Goal: Information Seeking & Learning: Check status

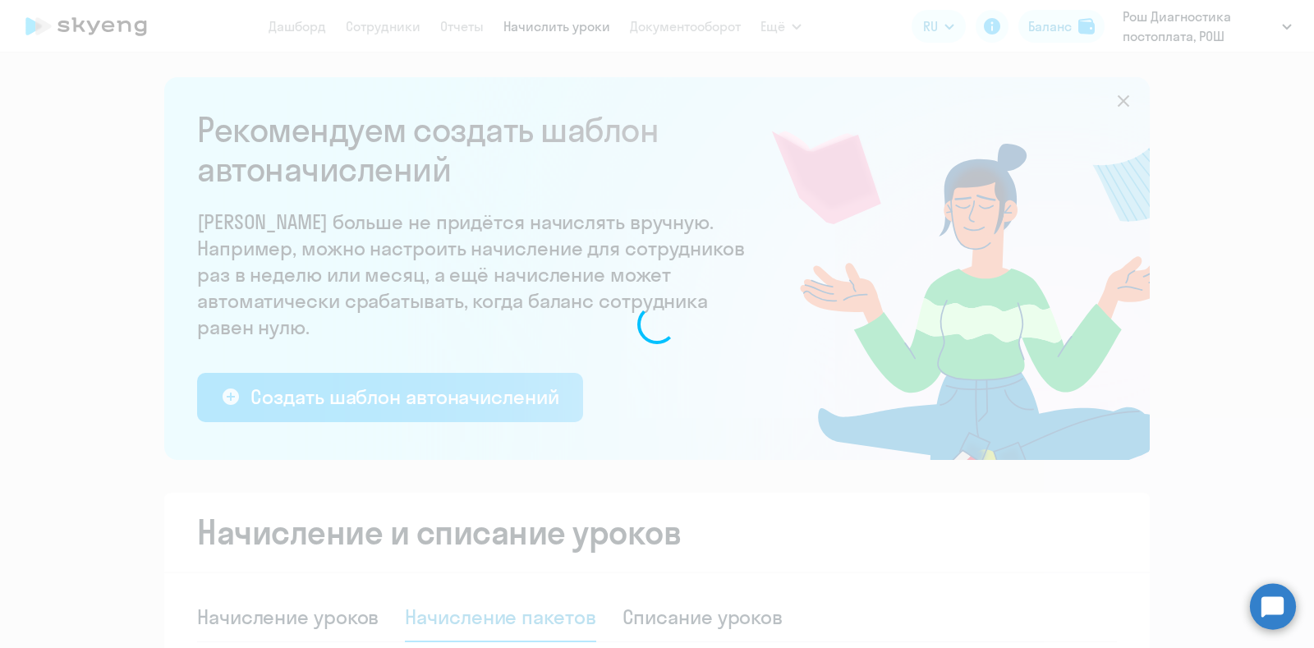
select select "10"
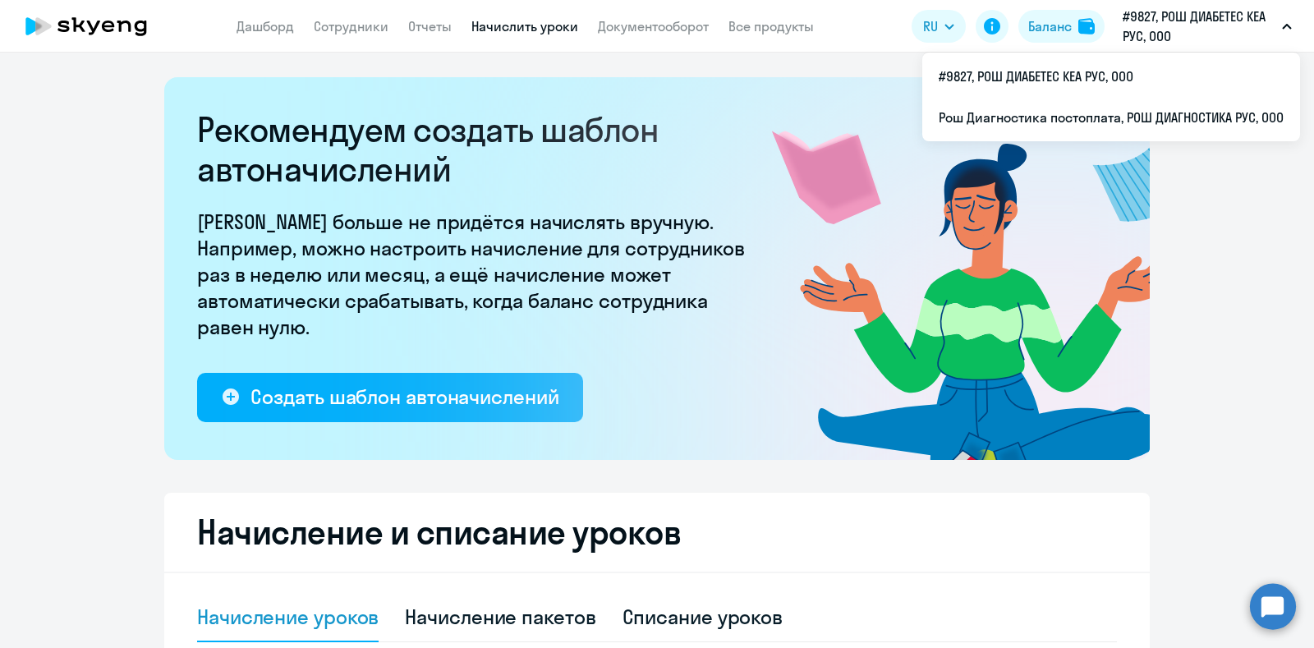
select select "10"
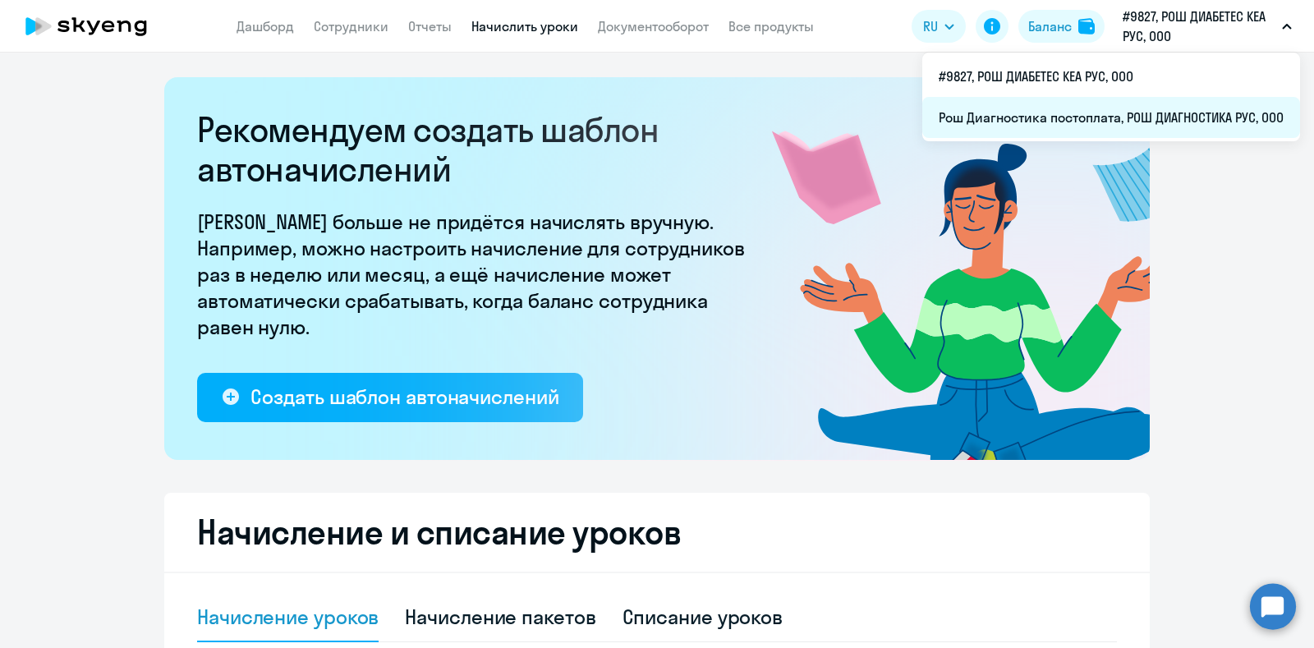
click at [1118, 108] on li "Рош Диагностика постоплата, РОШ ДИАГНОСТИКА РУС, ООО" at bounding box center [1111, 117] width 378 height 41
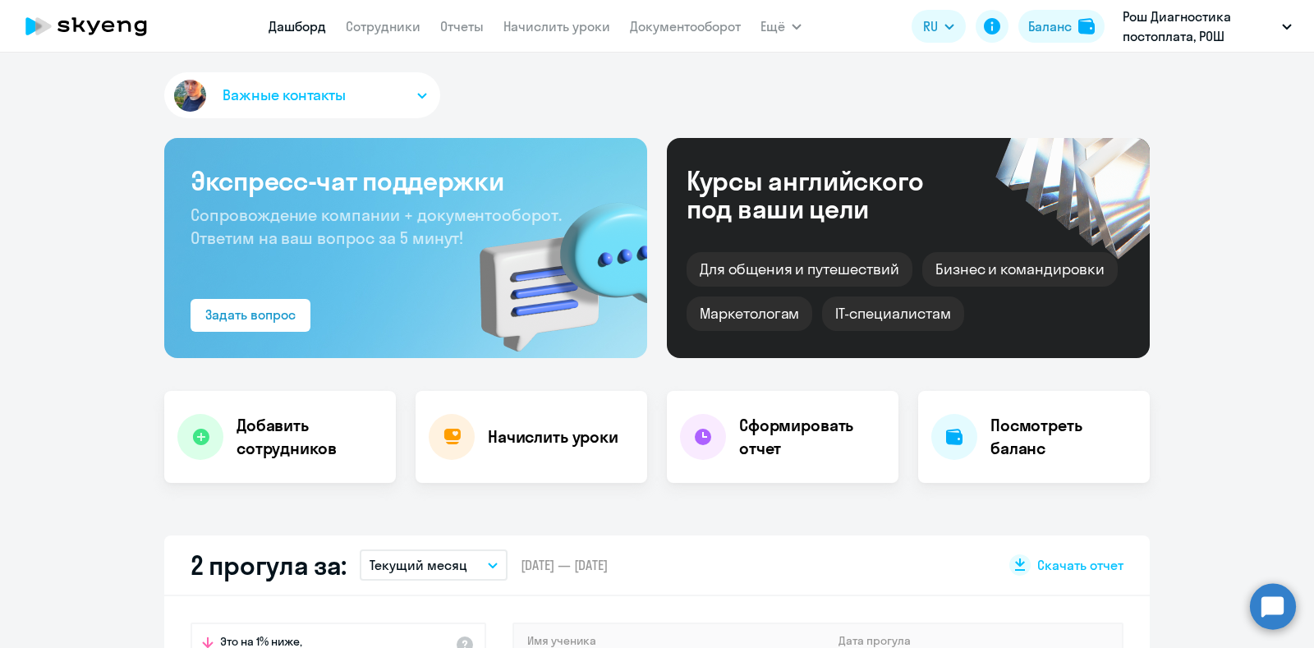
select select "30"
click at [403, 26] on link "Сотрудники" at bounding box center [383, 26] width 75 height 16
select select "30"
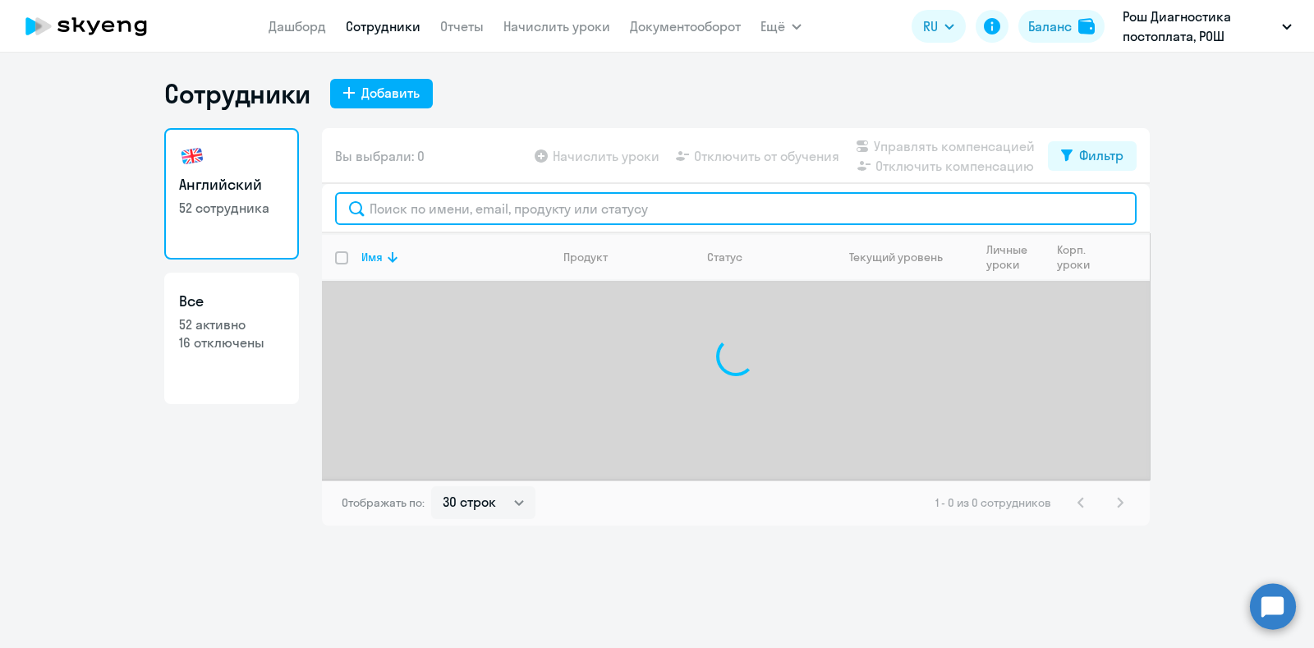
click at [471, 198] on input "text" at bounding box center [736, 208] width 802 height 33
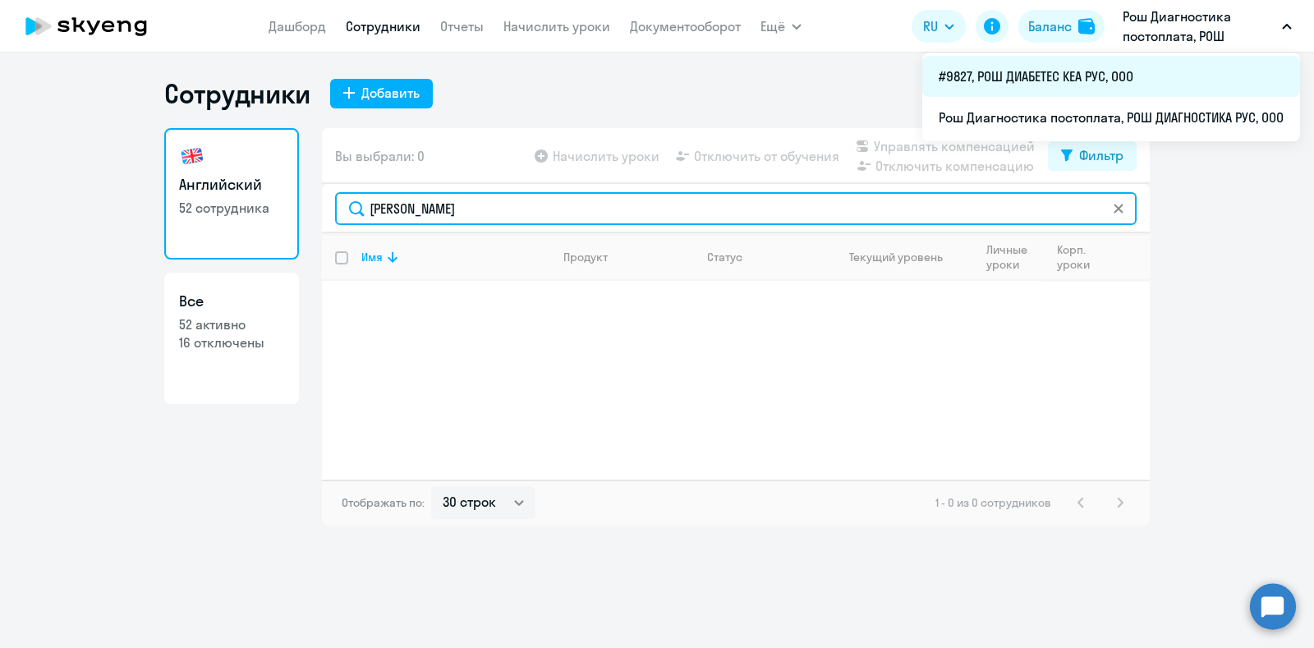
type input "[PERSON_NAME]"
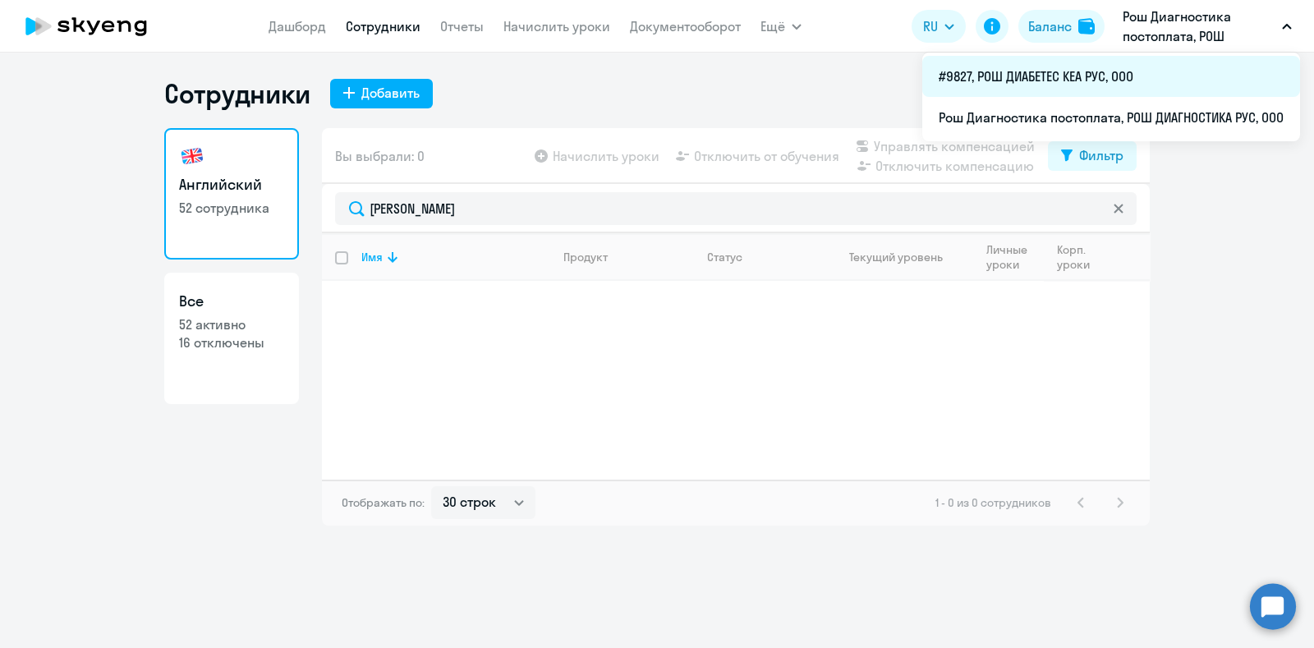
click at [1076, 80] on li "#9827, РОШ ДИАБЕТЕС КЕА РУС, ООО" at bounding box center [1111, 76] width 378 height 41
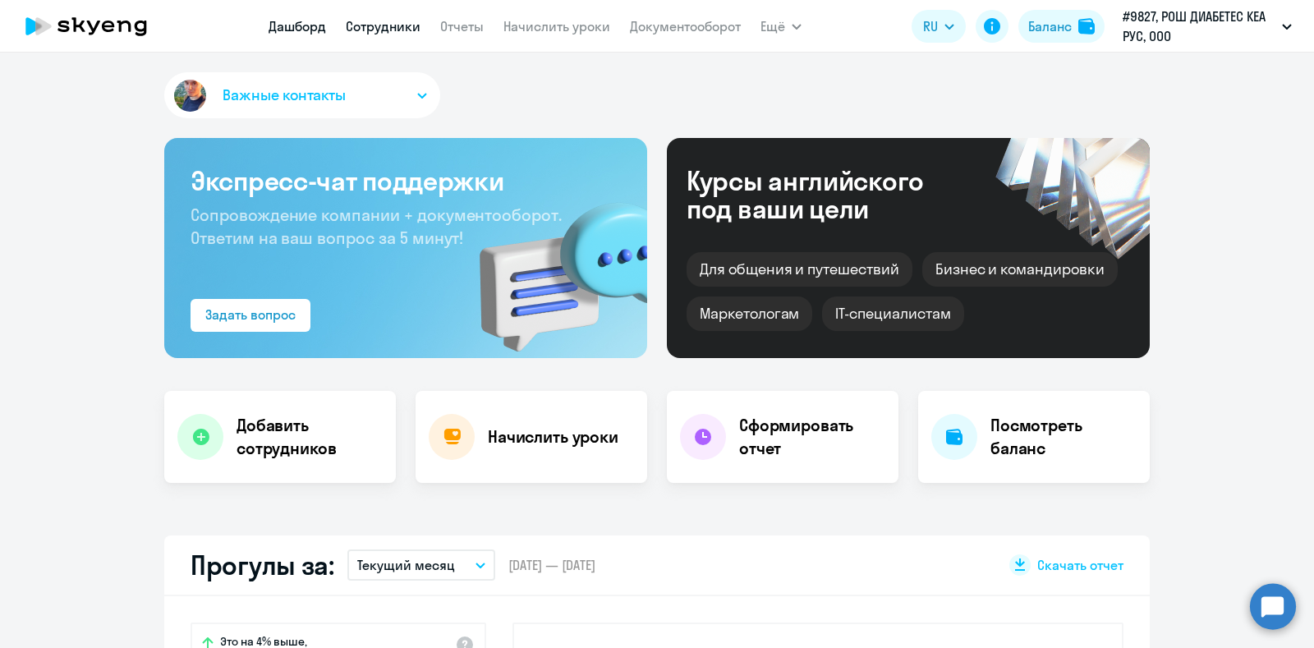
select select "30"
click at [366, 26] on link "Сотрудники" at bounding box center [383, 26] width 75 height 16
select select "30"
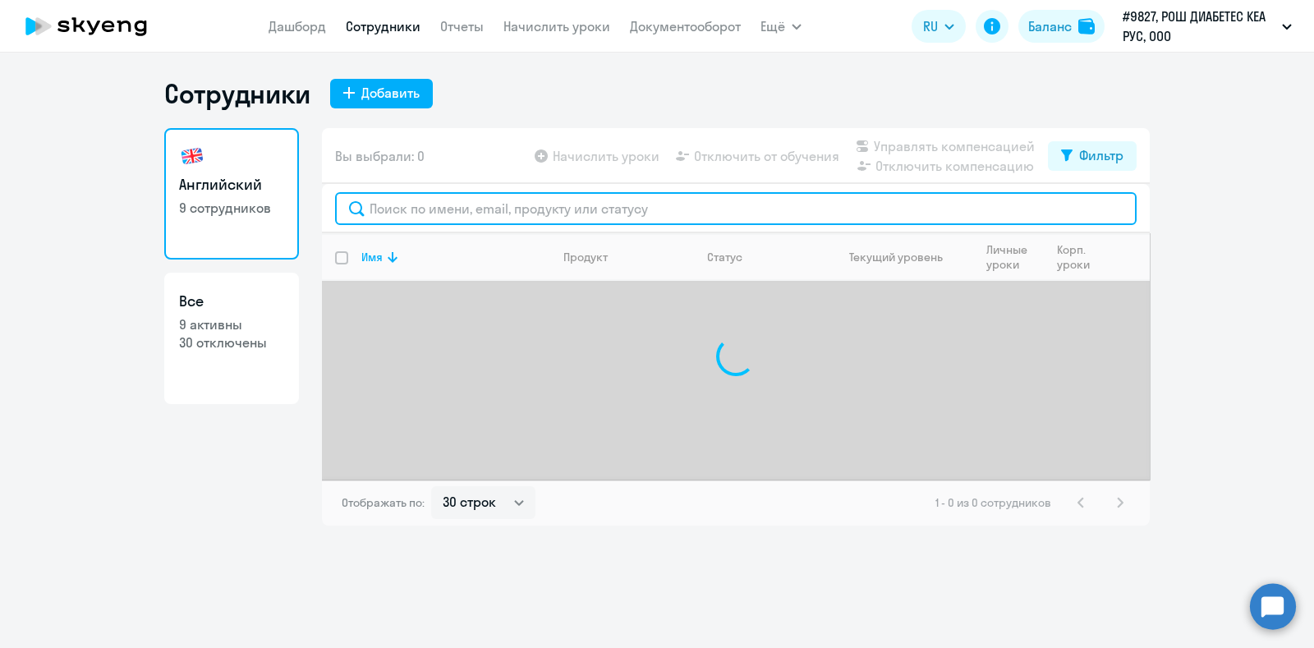
click at [475, 215] on input "text" at bounding box center [736, 208] width 802 height 33
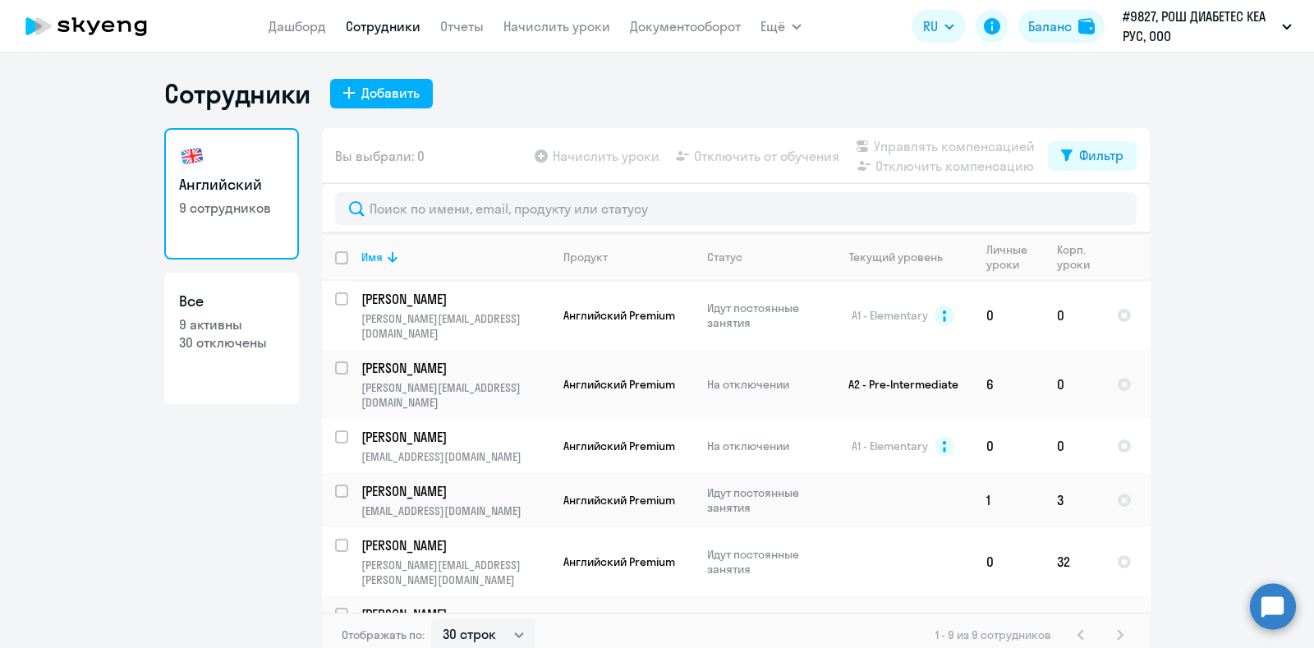
click at [254, 305] on h3 "Все" at bounding box center [231, 301] width 105 height 21
select select "30"
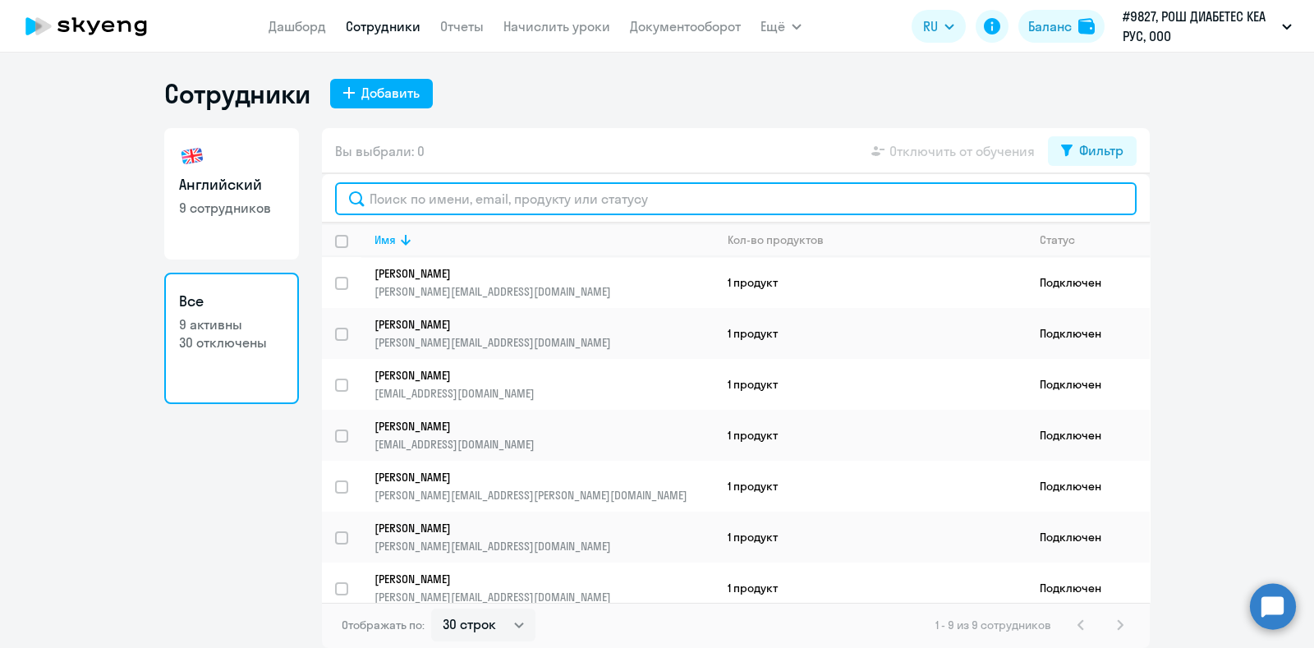
click at [498, 199] on input "text" at bounding box center [736, 198] width 802 height 33
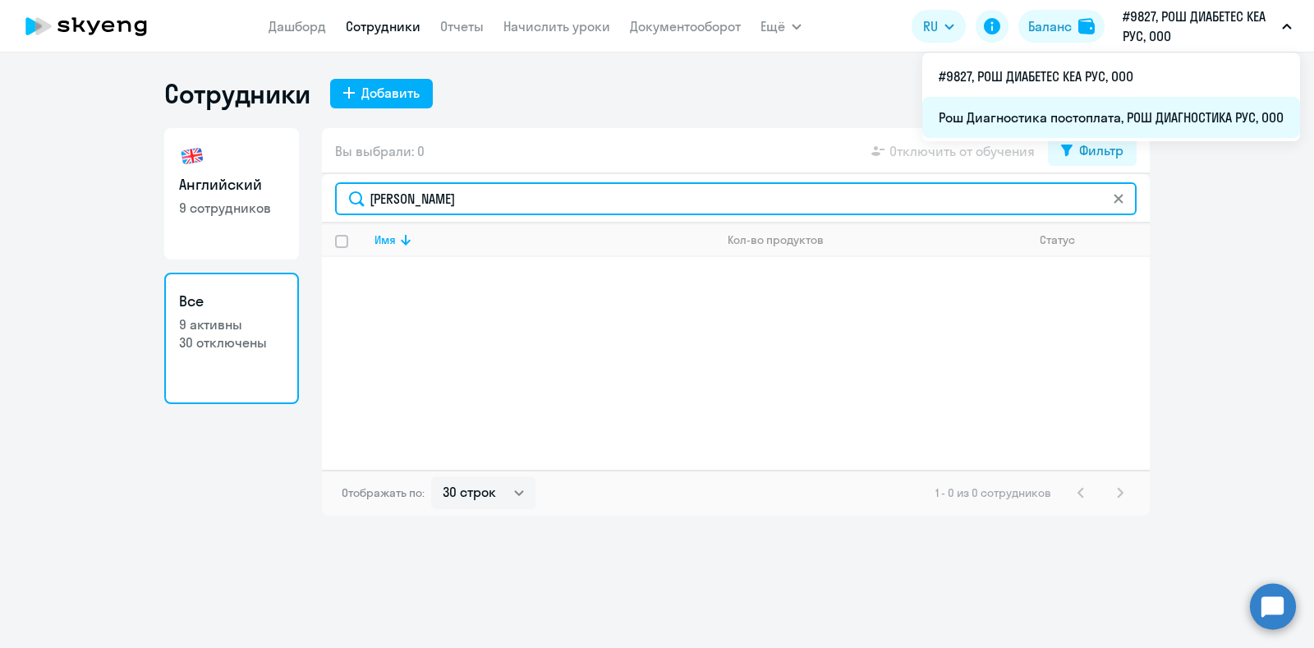
type input "[PERSON_NAME]"
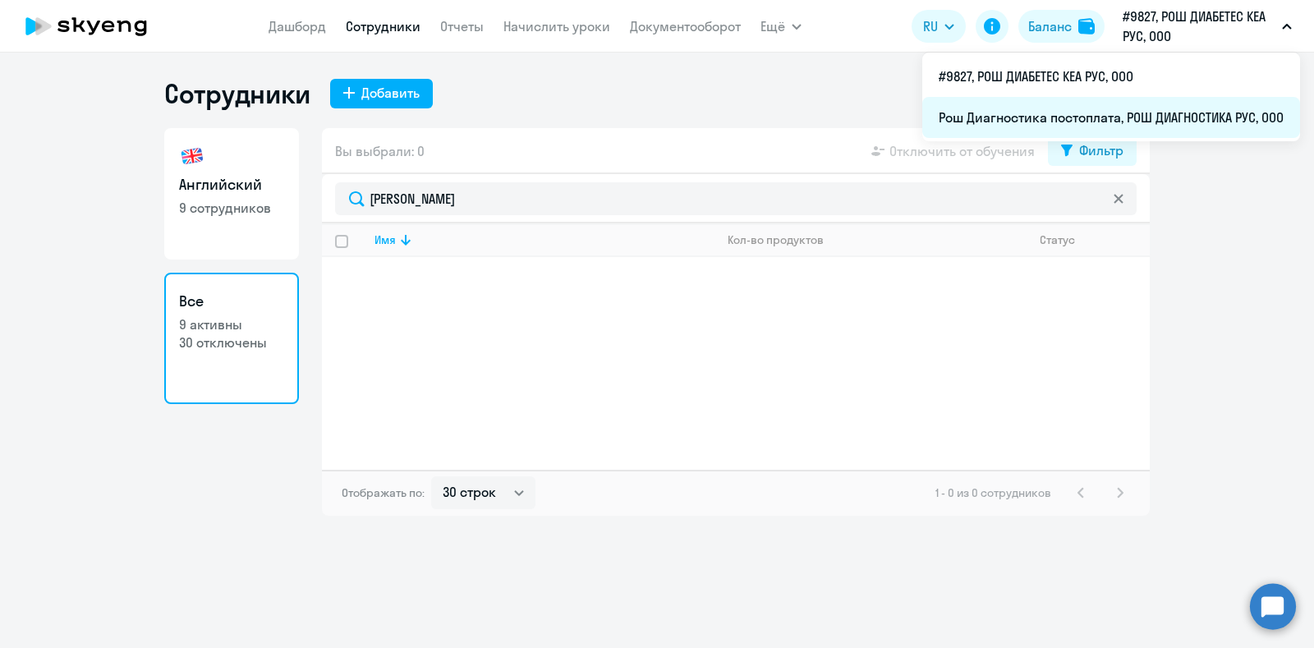
click at [1070, 108] on li "Рош Диагностика постоплата, РОШ ДИАГНОСТИКА РУС, ООО" at bounding box center [1111, 117] width 378 height 41
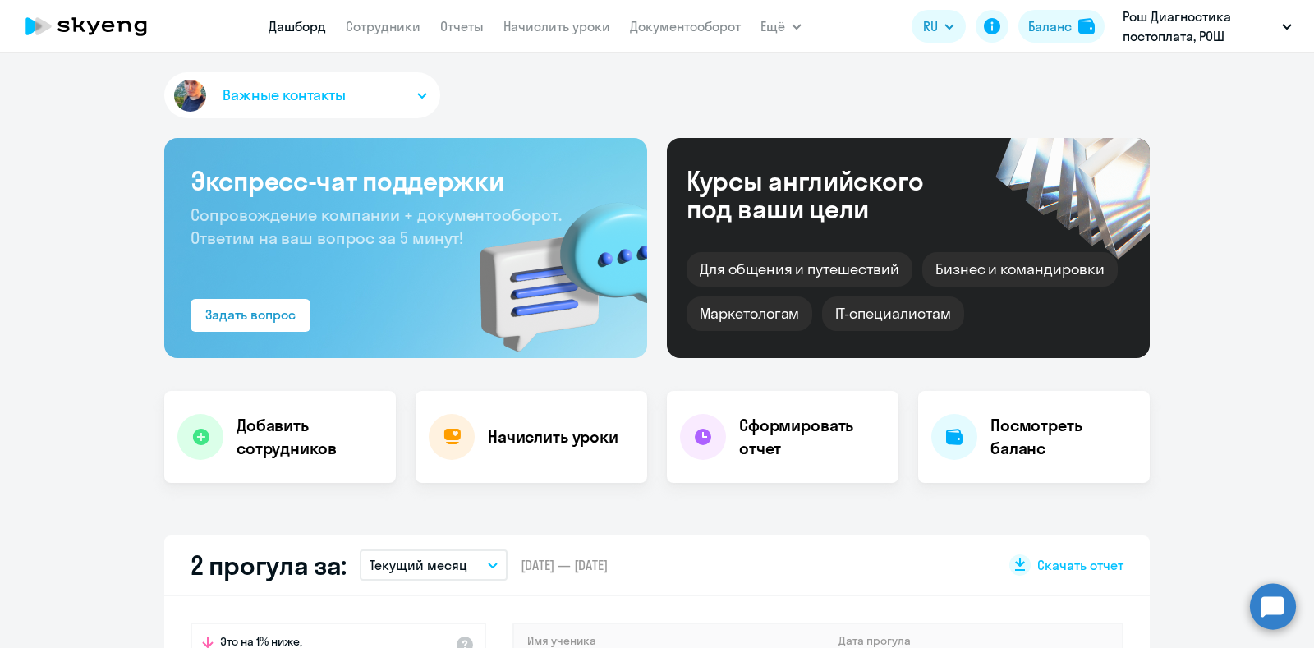
select select "30"
click at [402, 19] on link "Сотрудники" at bounding box center [383, 26] width 75 height 16
select select "30"
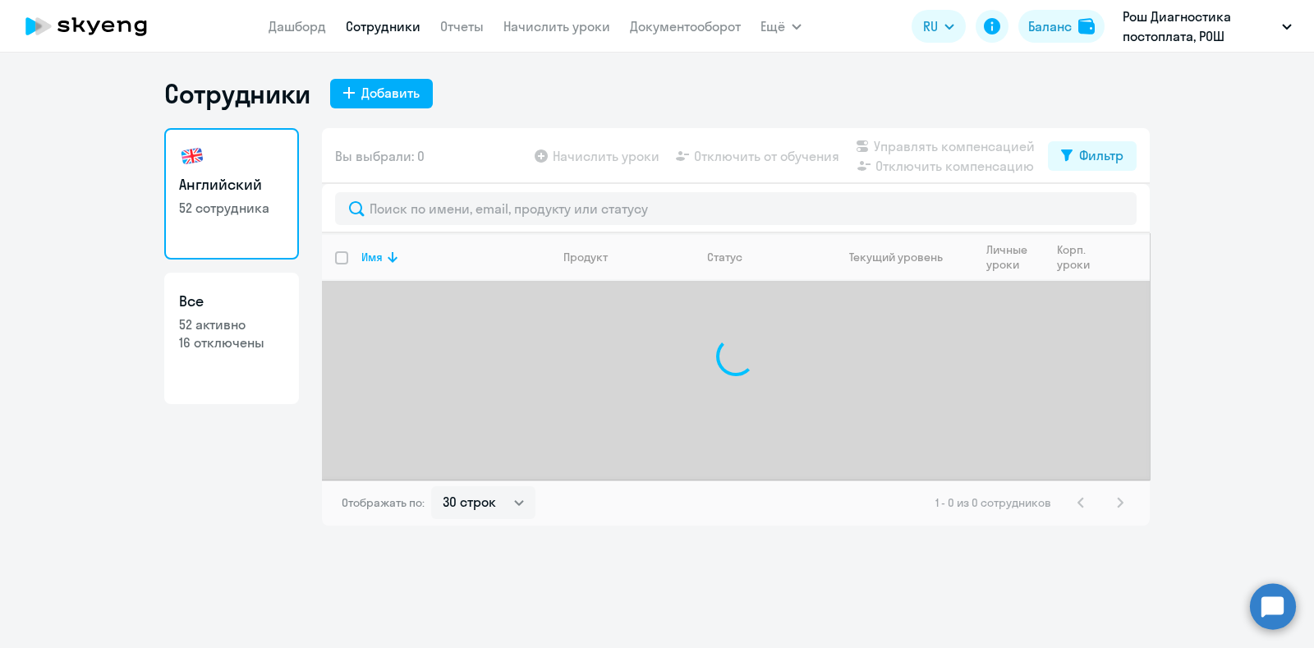
click at [241, 326] on p "52 активно" at bounding box center [231, 324] width 105 height 18
select select "30"
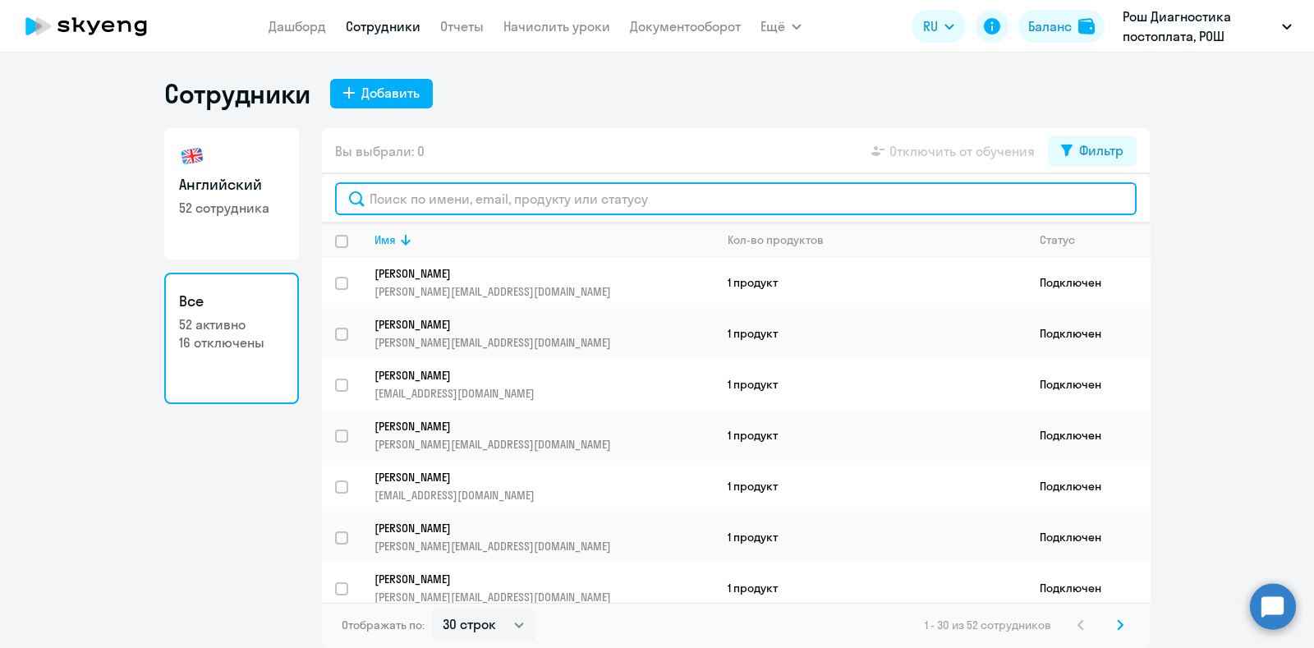
click at [444, 194] on input "text" at bounding box center [736, 198] width 802 height 33
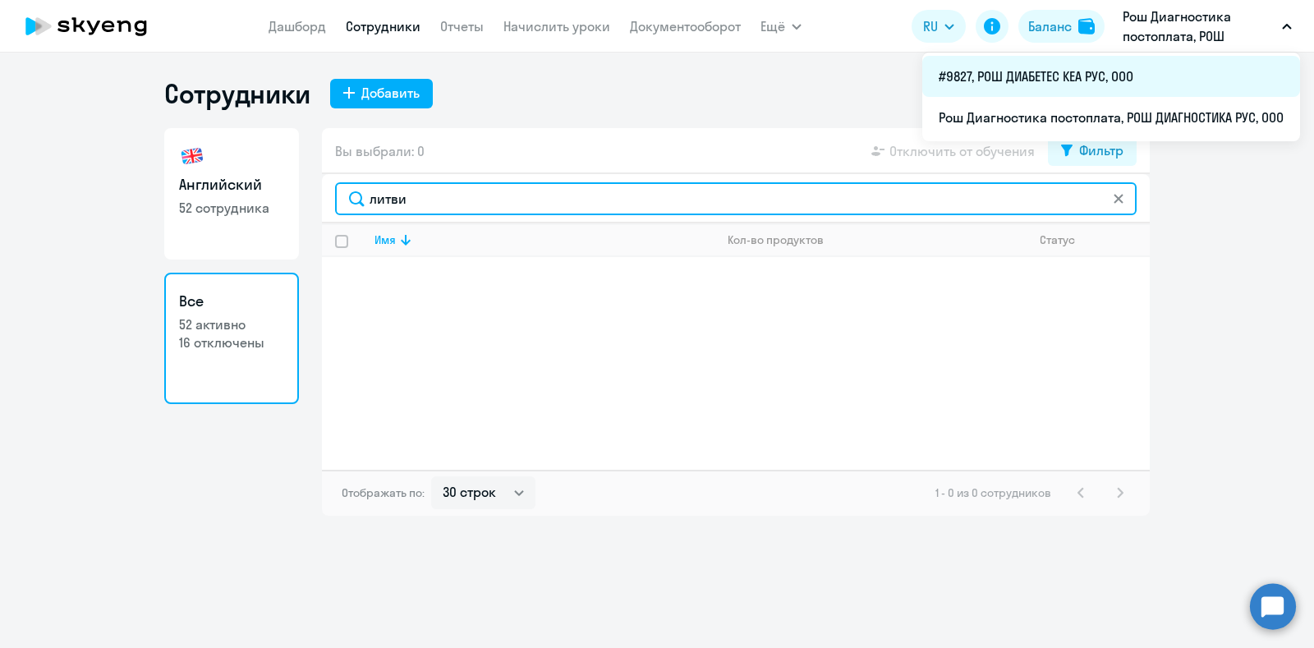
type input "литви"
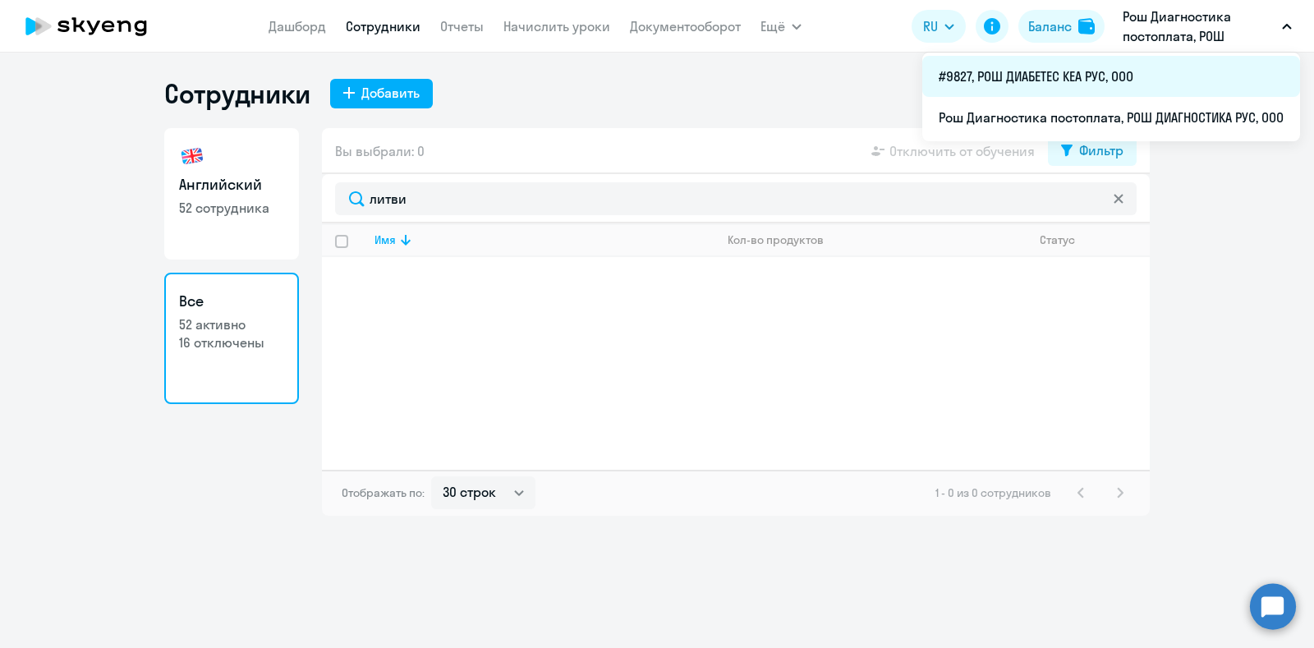
click at [1113, 85] on li "#9827, РОШ ДИАБЕТЕС КЕА РУС, ООО" at bounding box center [1111, 76] width 378 height 41
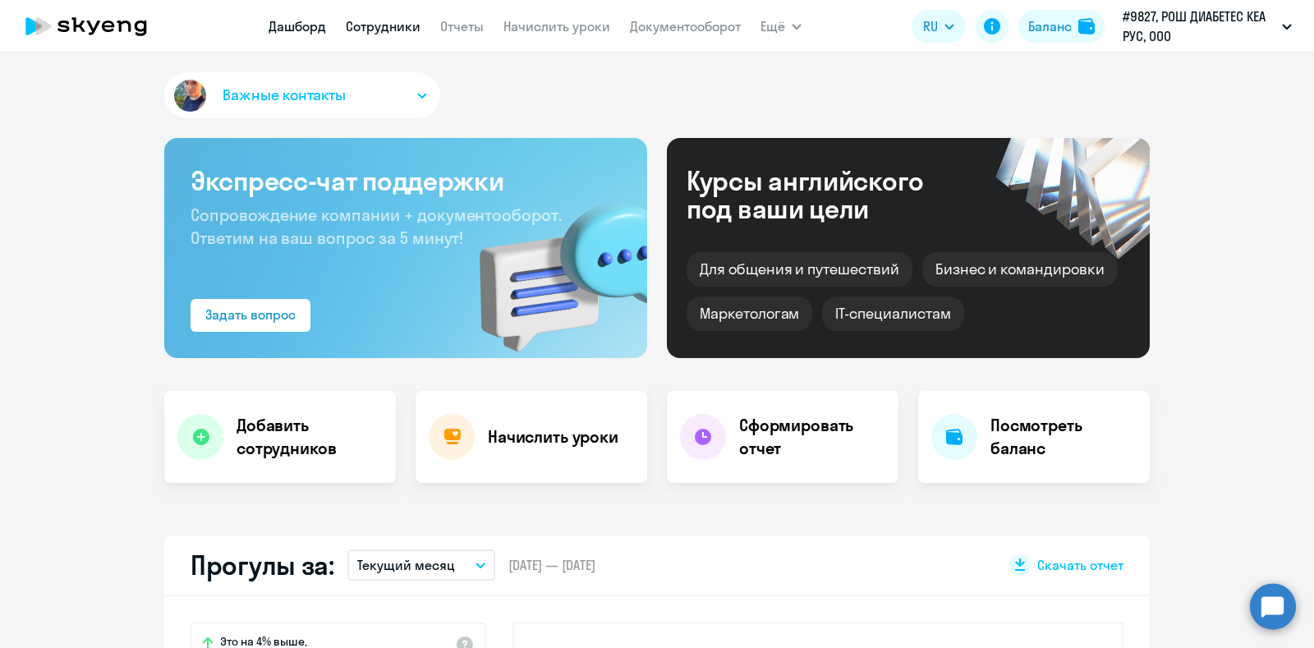
select select "30"
click at [386, 24] on link "Сотрудники" at bounding box center [383, 26] width 75 height 16
select select "30"
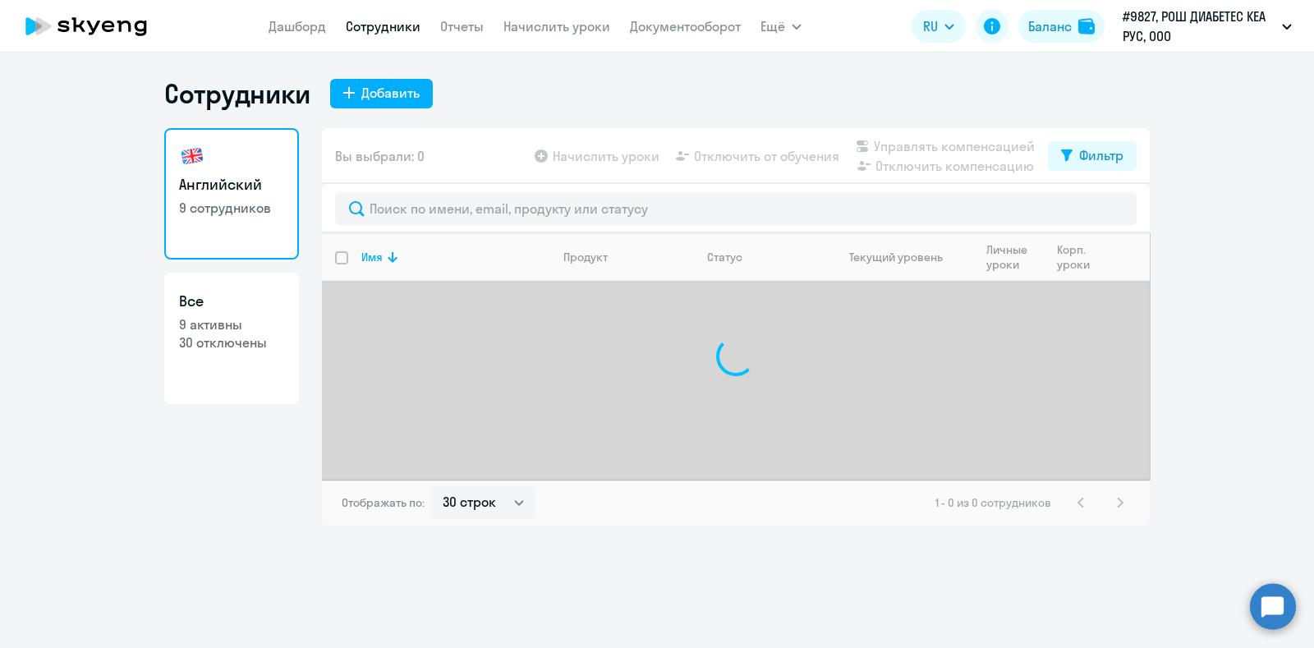
click at [230, 310] on h3 "Все" at bounding box center [231, 301] width 105 height 21
select select "30"
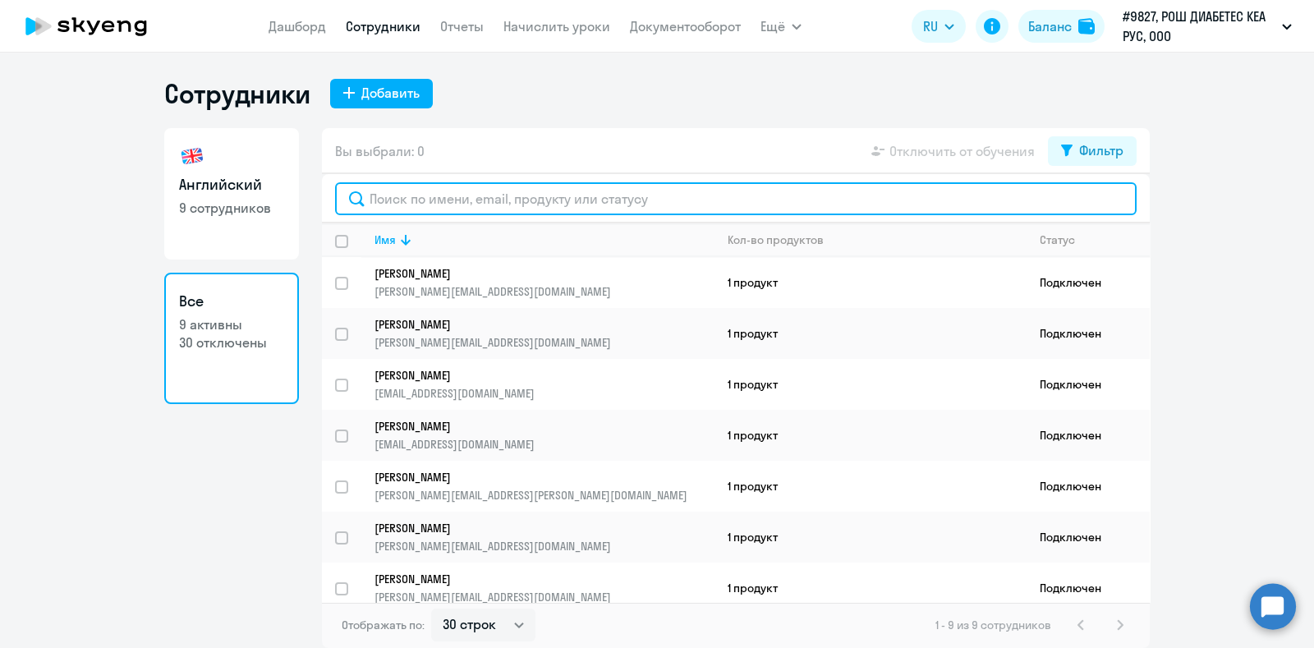
click at [433, 207] on input "text" at bounding box center [736, 198] width 802 height 33
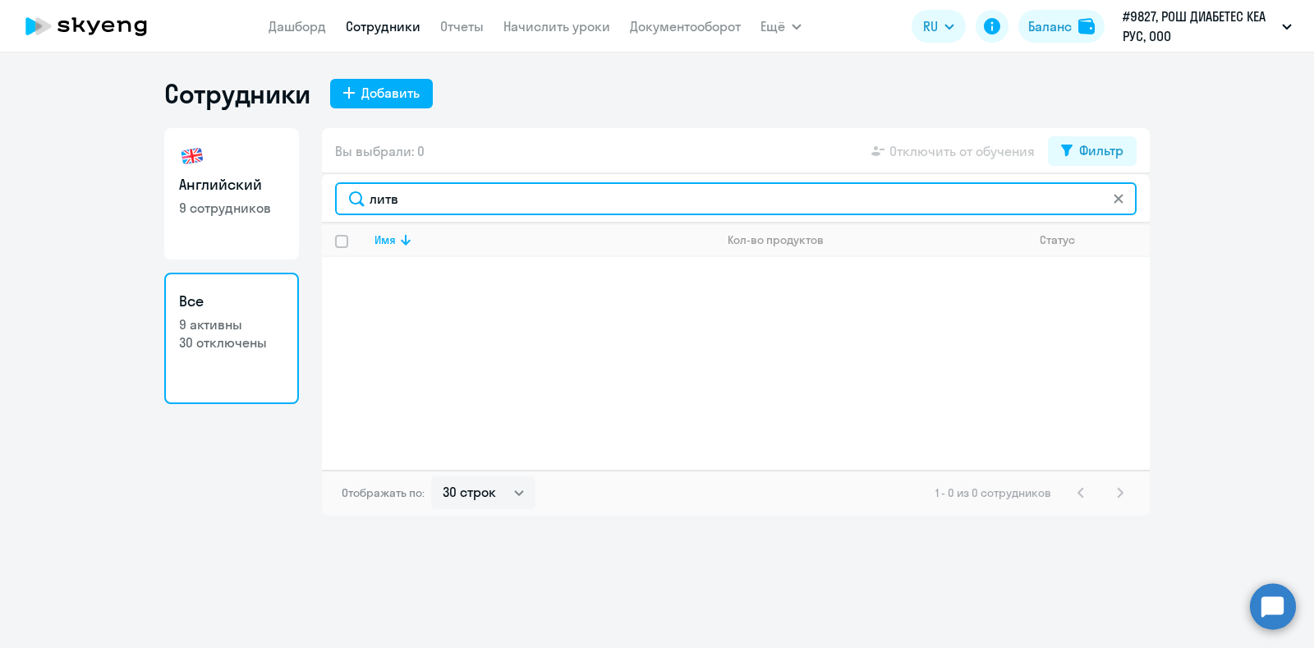
drag, startPoint x: 481, startPoint y: 204, endPoint x: 302, endPoint y: 182, distance: 179.6
click at [302, 182] on div "Английский 9 сотрудников Все 9 активны 30 отключены Вы выбрали: 0 Отключить от …" at bounding box center [657, 322] width 986 height 388
paste input "[PERSON_NAME][EMAIL_ADDRESS][DOMAIN_NAME]"
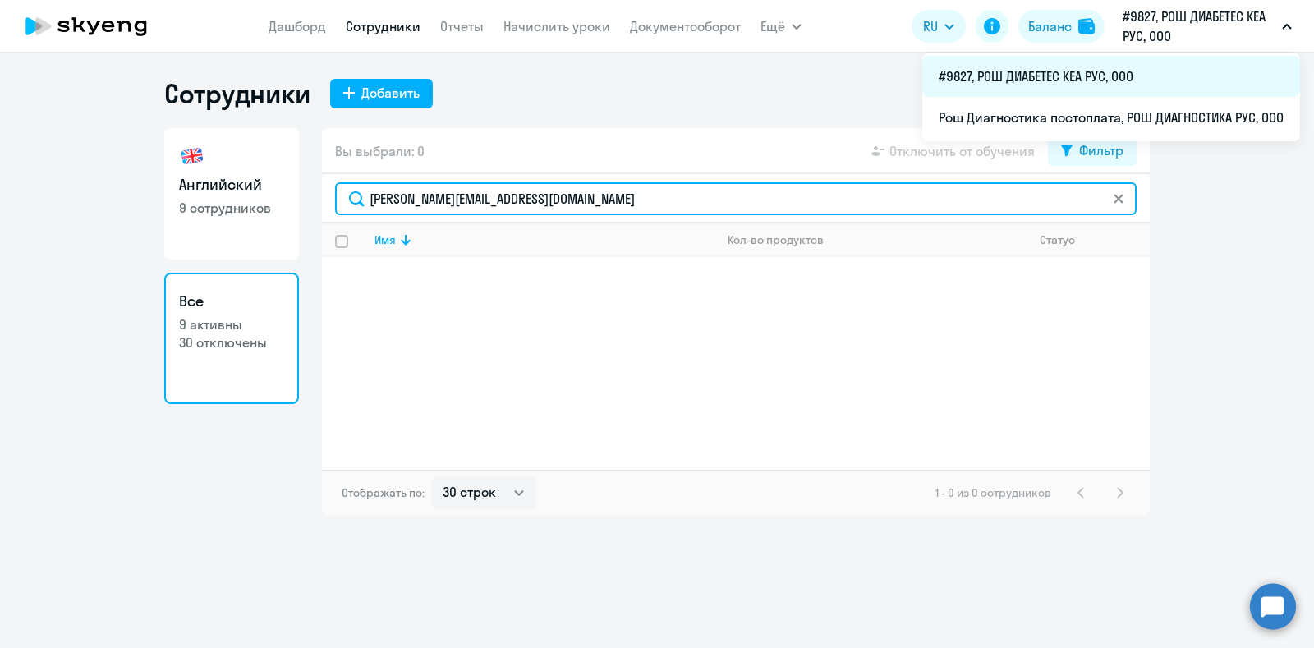
type input "[PERSON_NAME][EMAIL_ADDRESS][DOMAIN_NAME]"
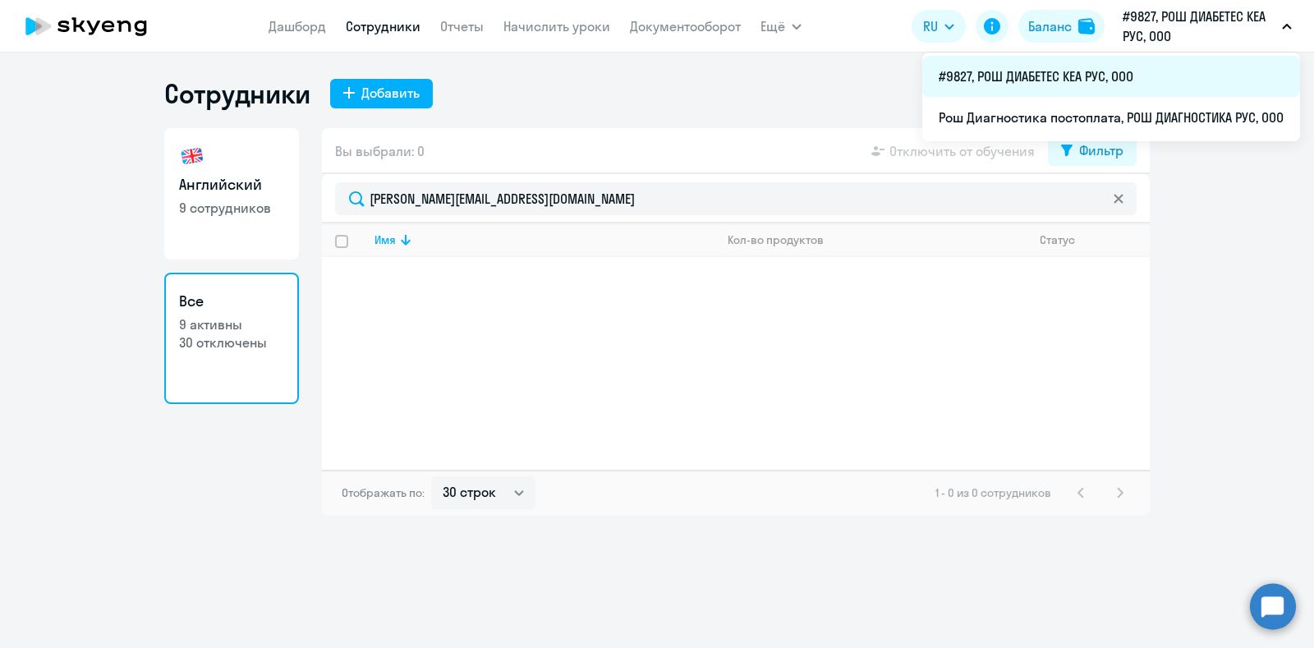
click at [1142, 85] on li "#9827, РОШ ДИАБЕТЕС КЕА РУС, ООО" at bounding box center [1111, 76] width 378 height 41
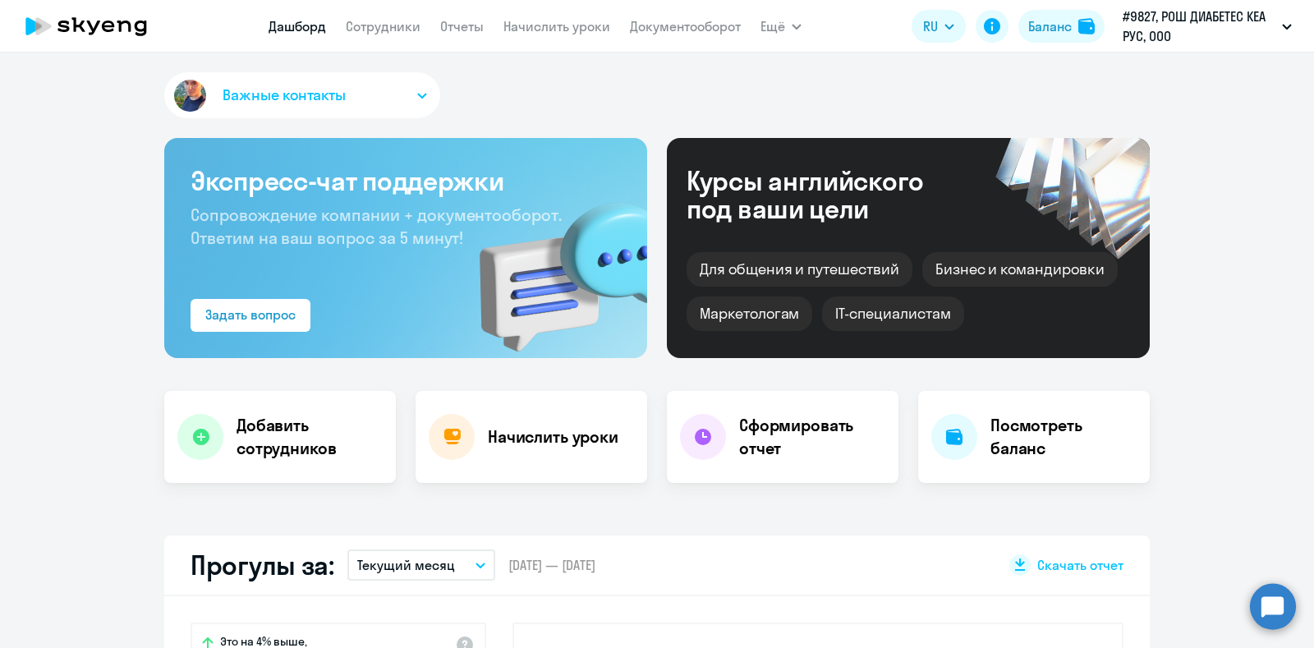
select select "30"
click at [402, 39] on nav "[PERSON_NAME] Отчеты Начислить уроки Документооборот" at bounding box center [505, 26] width 472 height 33
click at [385, 30] on link "Сотрудники" at bounding box center [383, 26] width 75 height 16
select select "30"
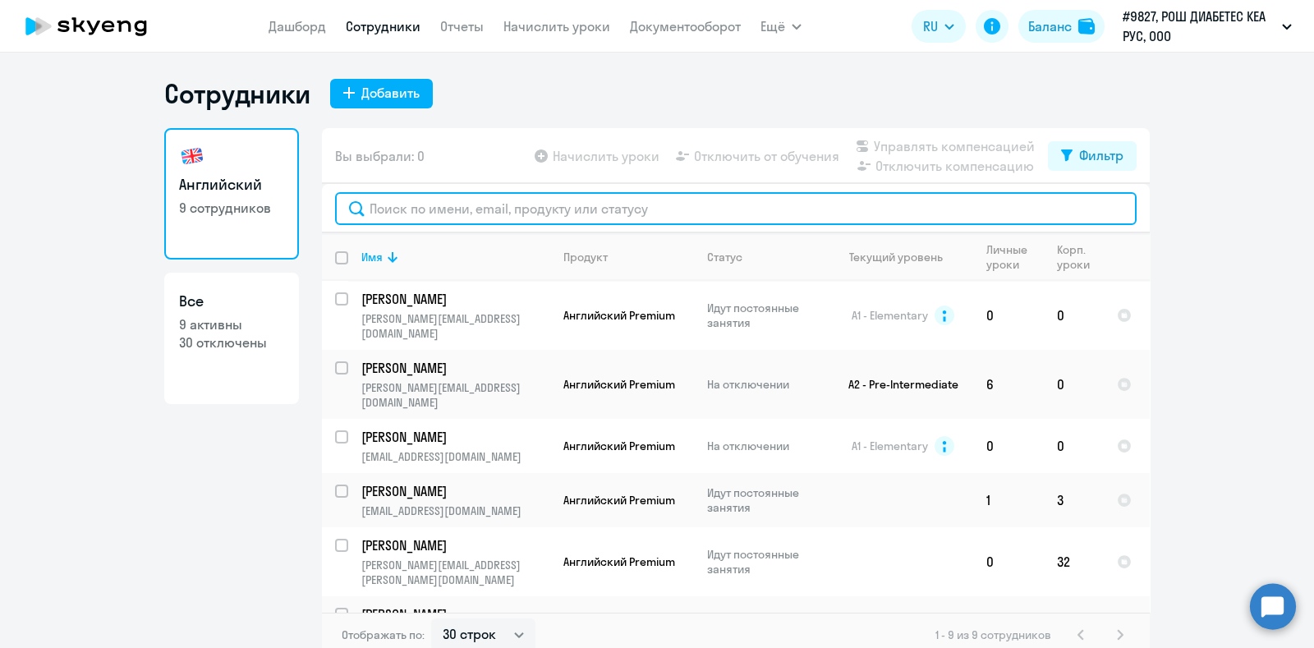
click at [448, 214] on input "text" at bounding box center [736, 208] width 802 height 33
paste input "[PERSON_NAME][EMAIL_ADDRESS][DOMAIN_NAME]"
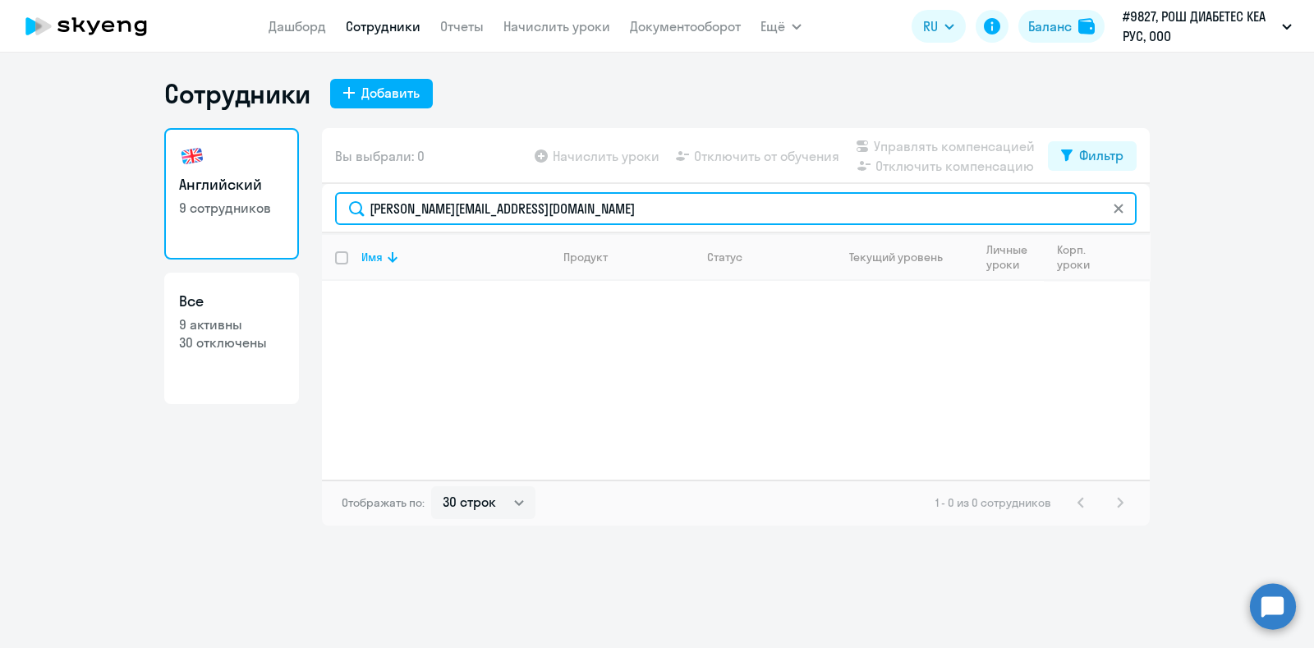
type input "[PERSON_NAME][EMAIL_ADDRESS][DOMAIN_NAME]"
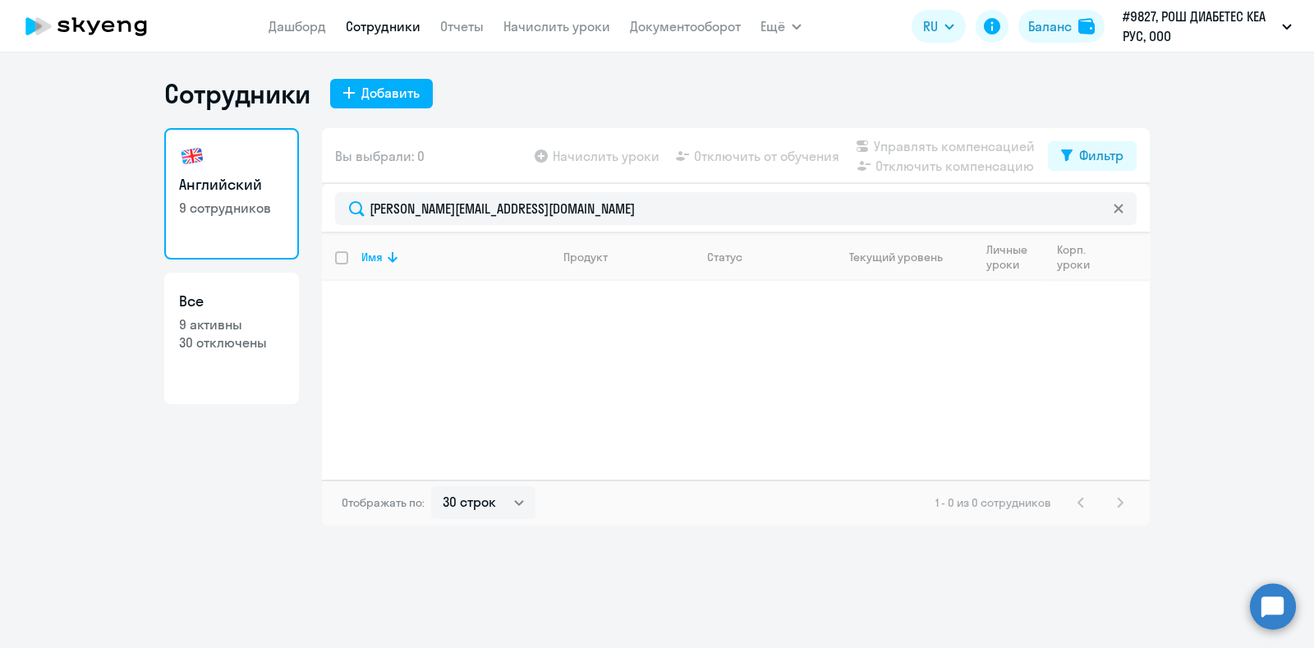
click at [220, 340] on p "30 отключены" at bounding box center [231, 342] width 105 height 18
select select "30"
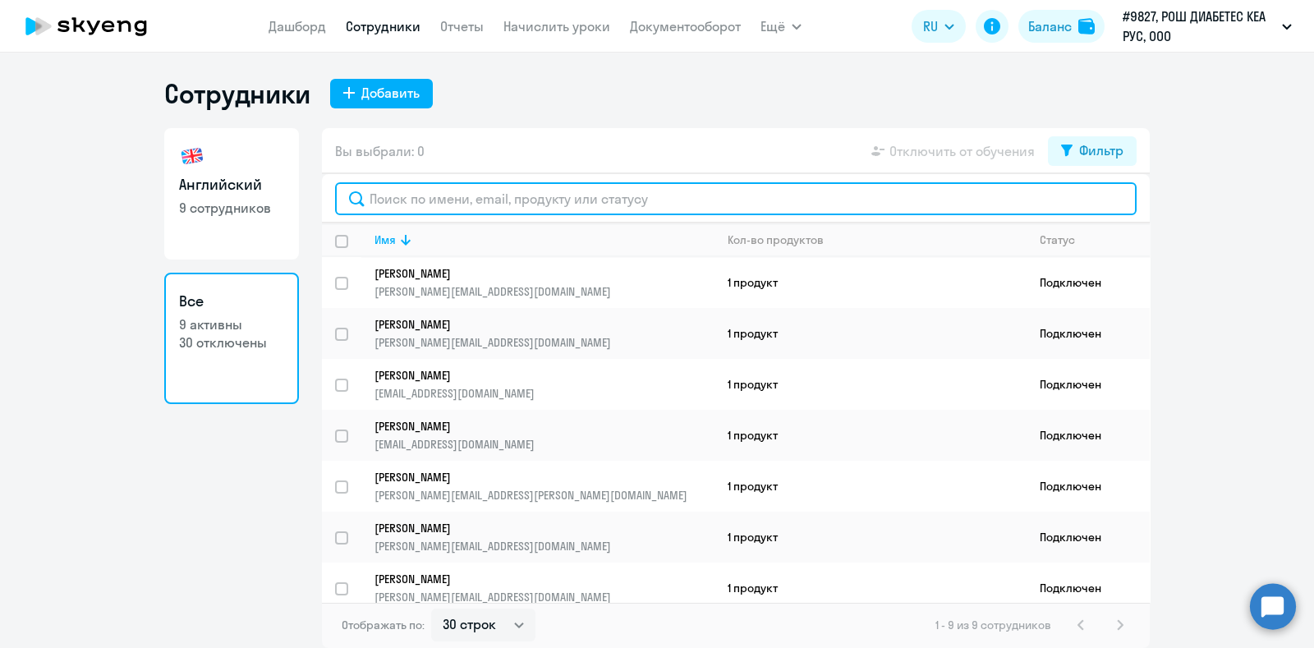
click at [548, 199] on input "text" at bounding box center [736, 198] width 802 height 33
paste input "[PERSON_NAME][EMAIL_ADDRESS][DOMAIN_NAME]"
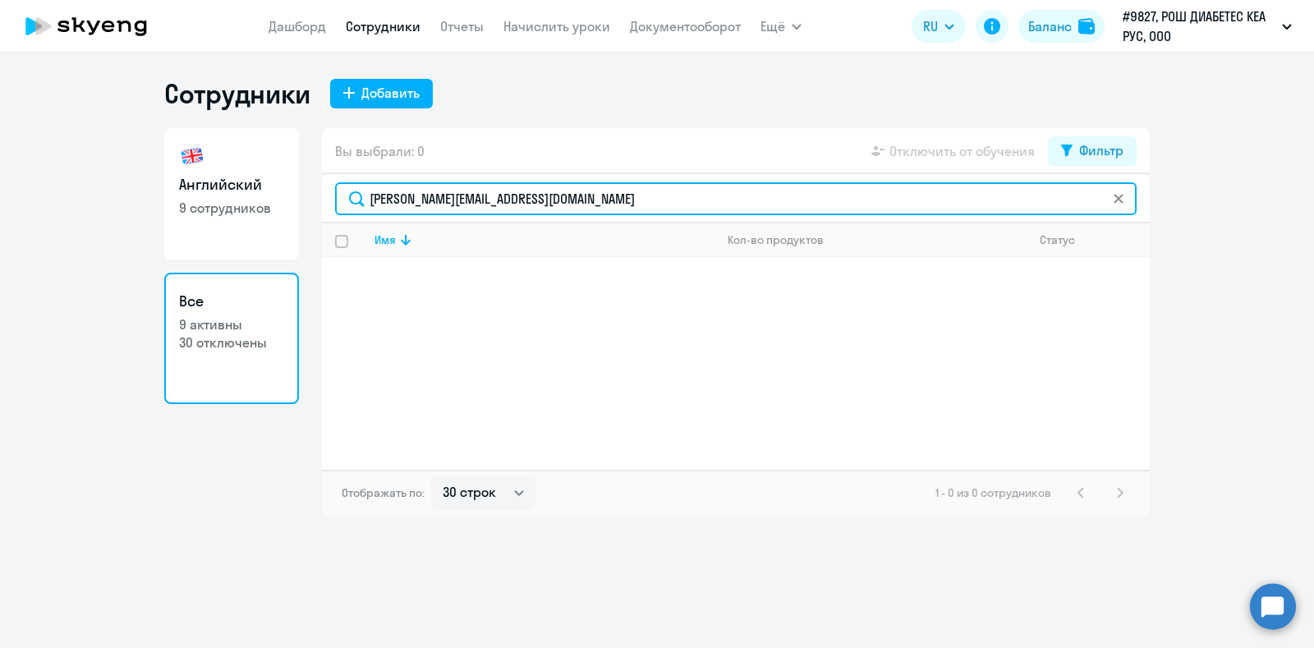
type input "[PERSON_NAME][EMAIL_ADDRESS][DOMAIN_NAME]"
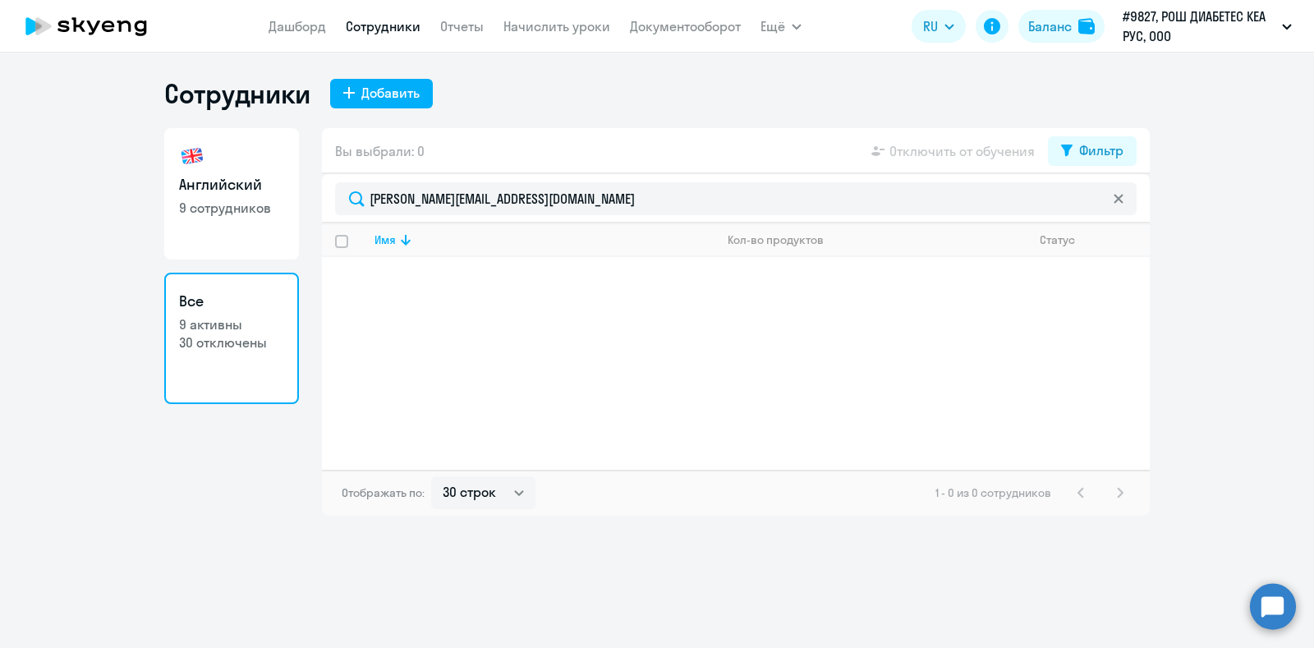
click at [256, 185] on h3 "Английский" at bounding box center [231, 184] width 105 height 21
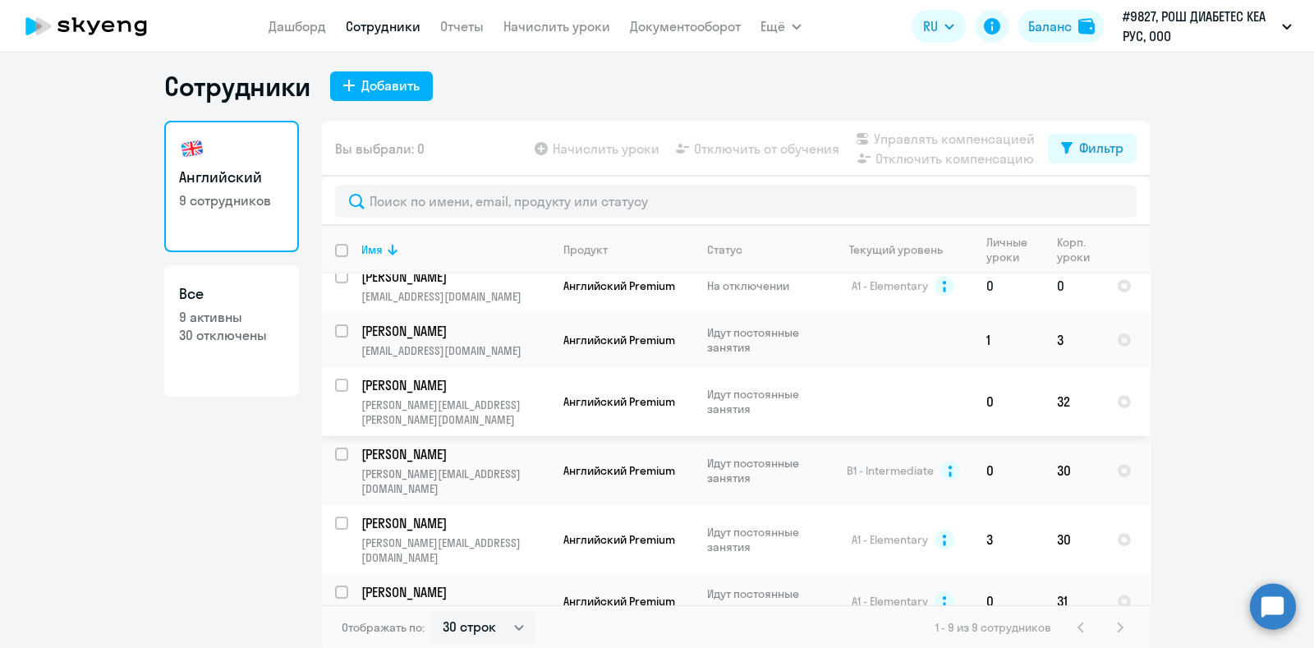
scroll to position [9, 0]
click at [509, 634] on select "30 строк 50 строк 100 строк" at bounding box center [483, 625] width 104 height 33
select select "100"
click at [431, 609] on select "30 строк 50 строк 100 строк" at bounding box center [483, 625] width 104 height 33
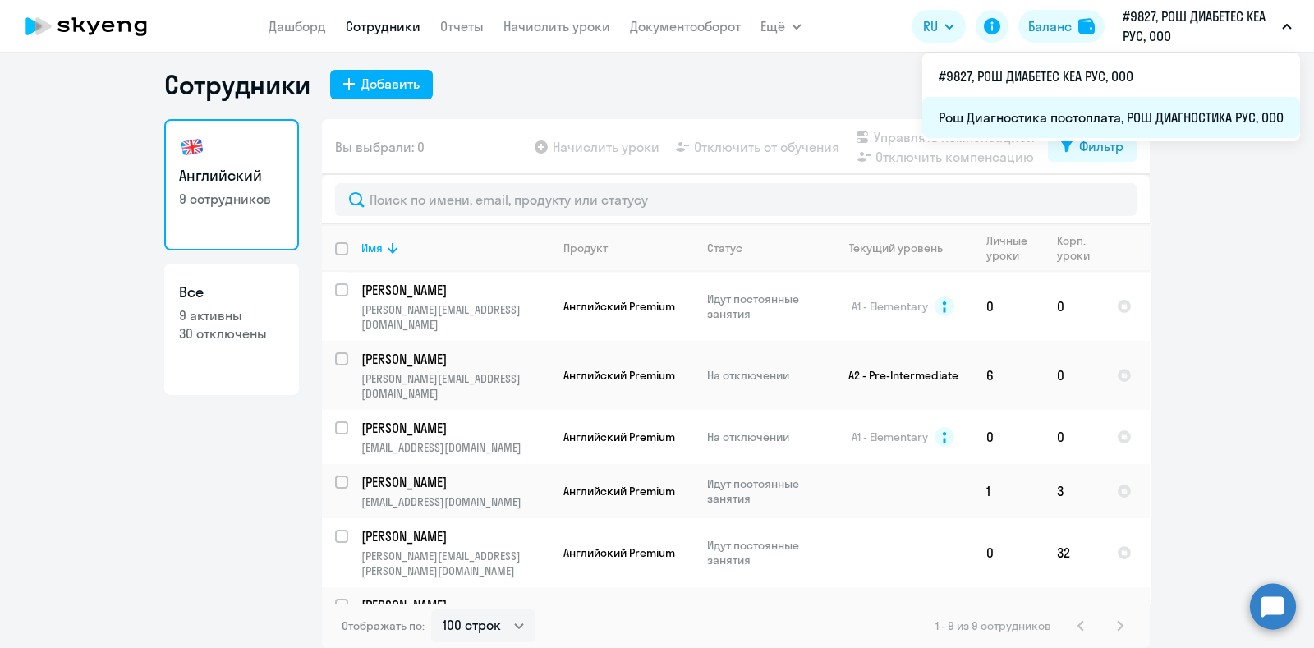
click at [1098, 123] on li "Рош Диагностика постоплата, РОШ ДИАГНОСТИКА РУС, ООО" at bounding box center [1111, 117] width 378 height 41
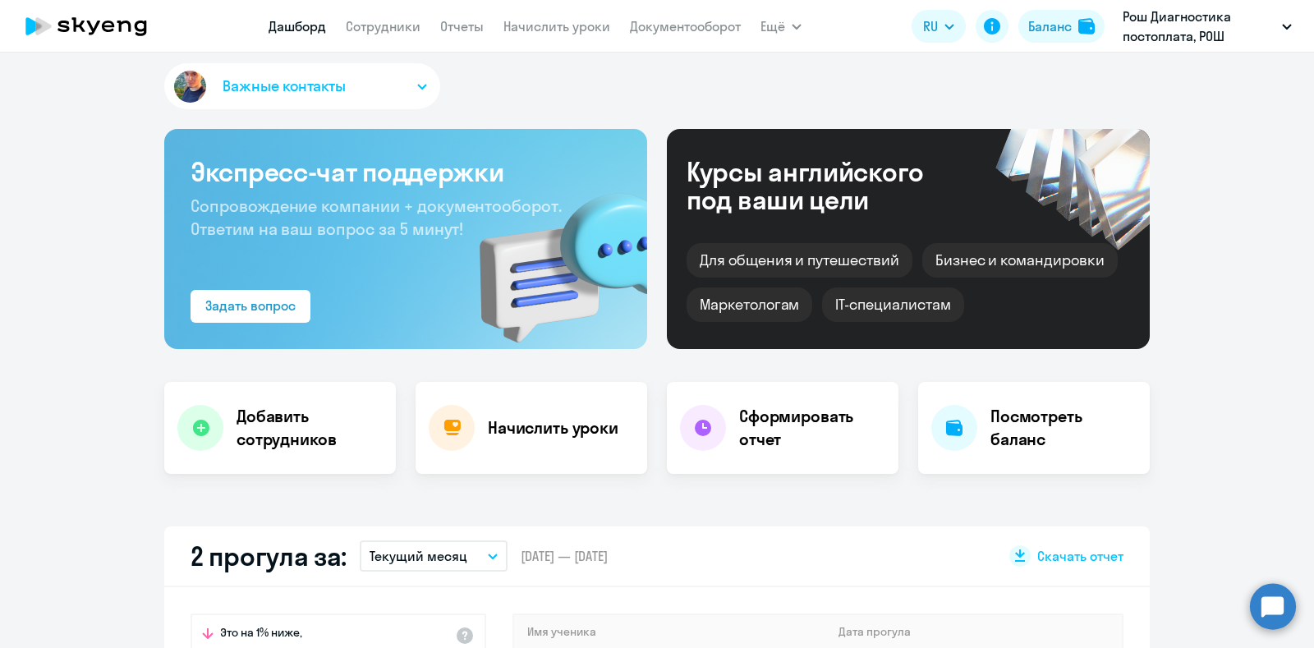
select select "30"
click at [388, 27] on link "Сотрудники" at bounding box center [383, 26] width 75 height 16
select select "30"
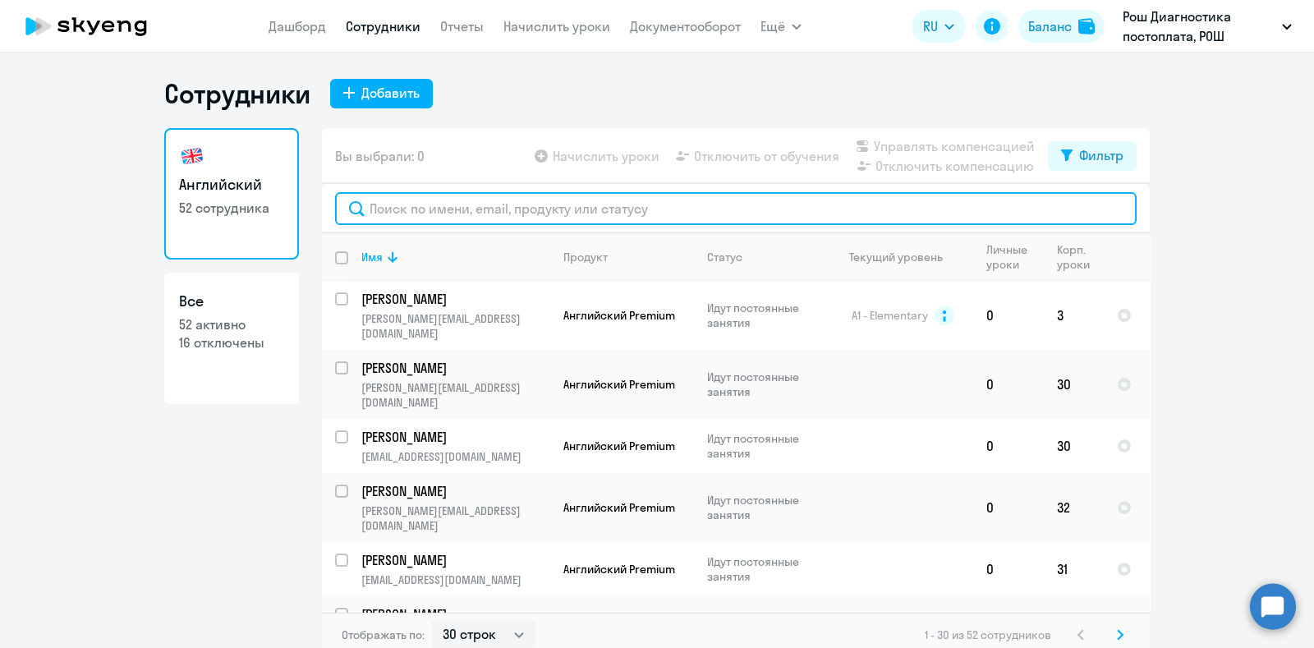
click at [412, 211] on input "text" at bounding box center [736, 208] width 802 height 33
paste input "[PERSON_NAME][EMAIL_ADDRESS][DOMAIN_NAME]"
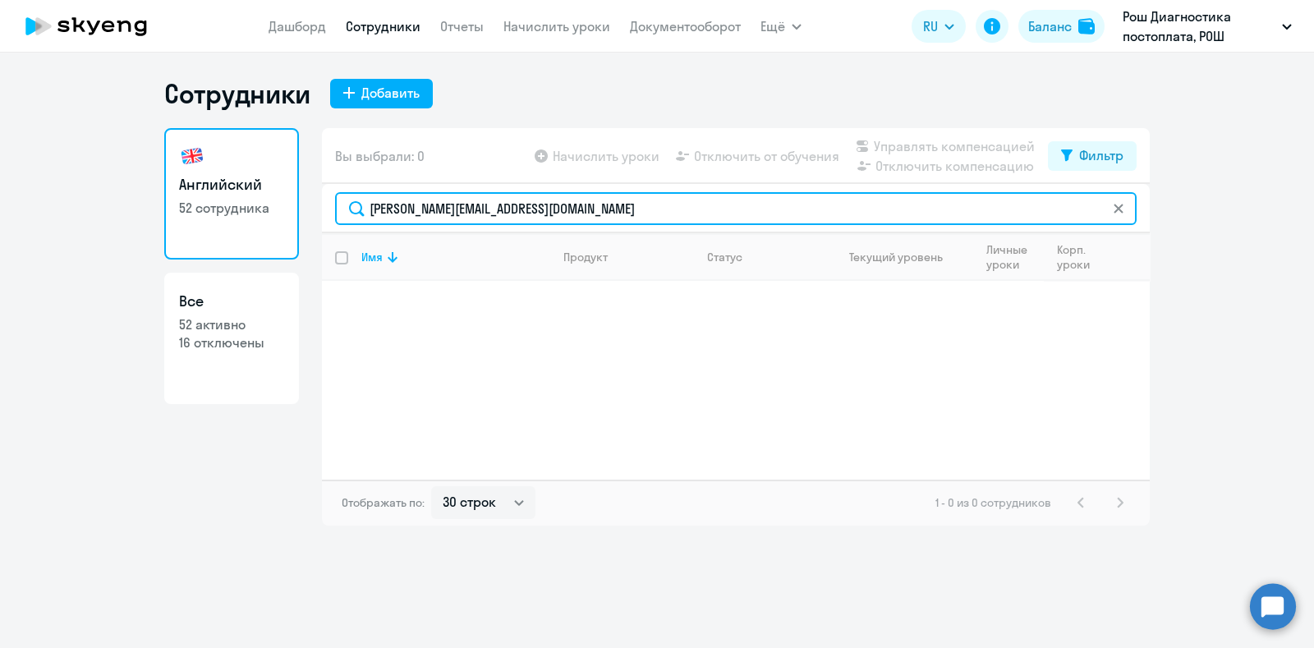
type input "[PERSON_NAME][EMAIL_ADDRESS][DOMAIN_NAME]"
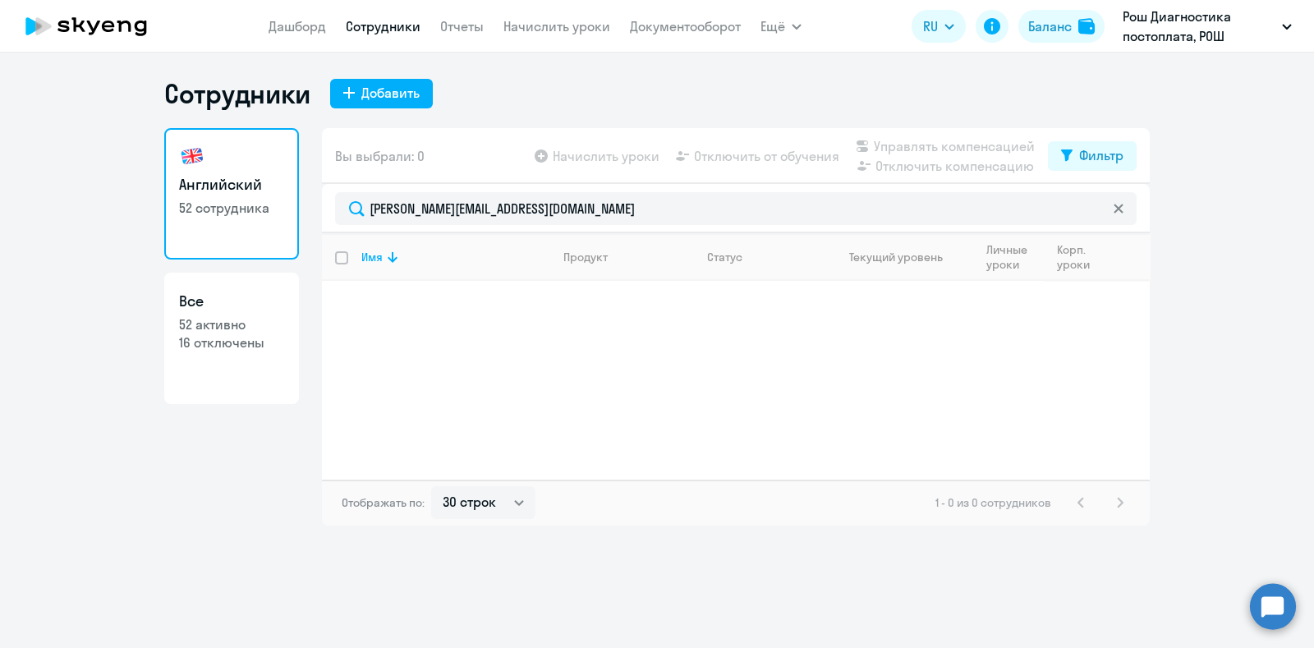
click at [225, 313] on link "Все 52 активно 16 отключены" at bounding box center [231, 338] width 135 height 131
select select "30"
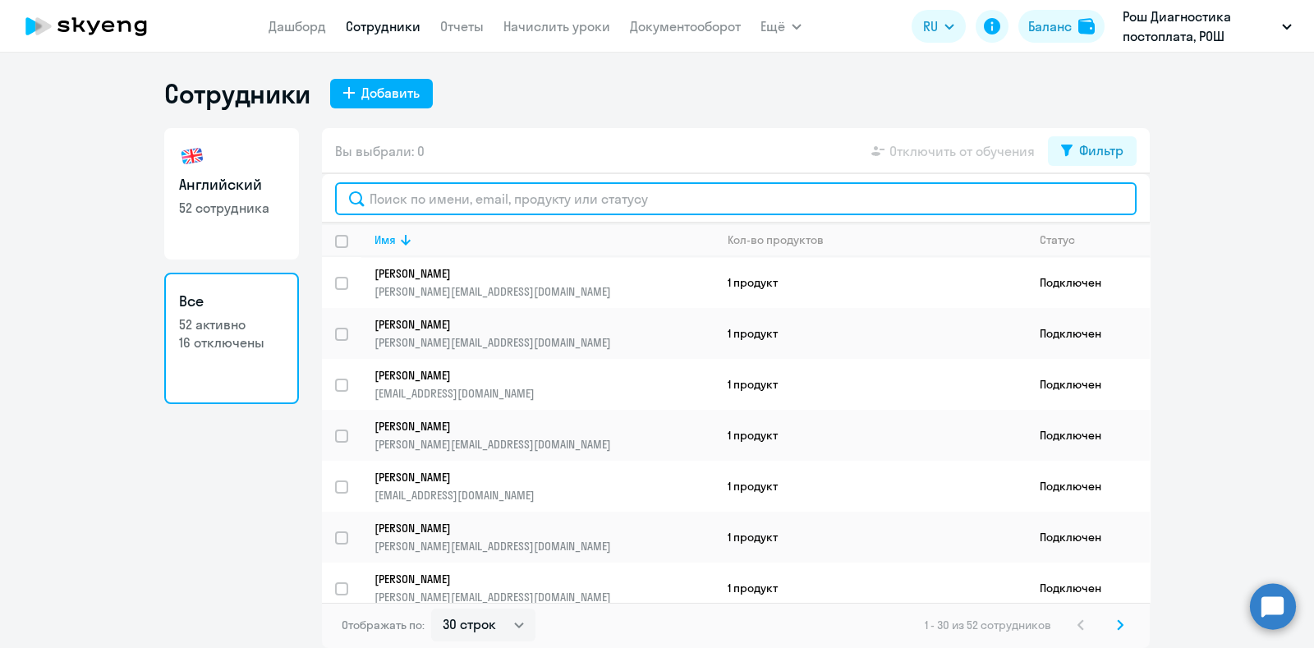
click at [427, 209] on input "text" at bounding box center [736, 198] width 802 height 33
paste input "[PERSON_NAME][EMAIL_ADDRESS][DOMAIN_NAME]"
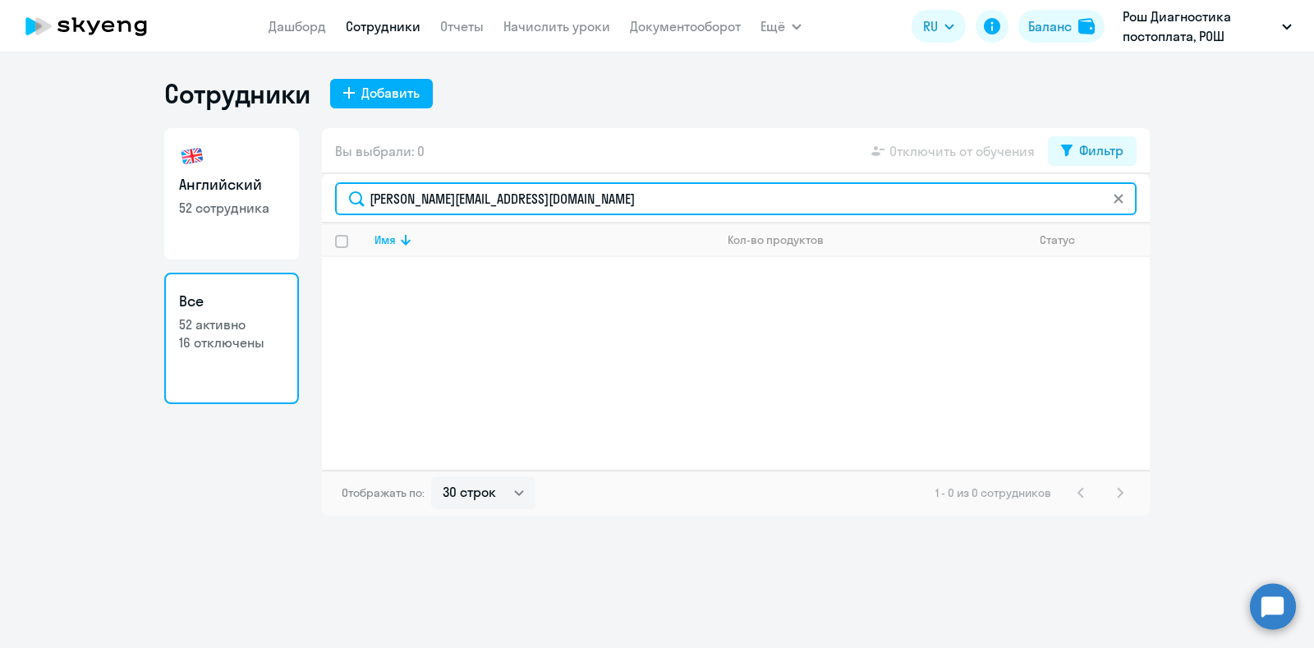
click at [407, 199] on input "[PERSON_NAME][EMAIL_ADDRESS][DOMAIN_NAME]" at bounding box center [736, 198] width 802 height 33
drag, startPoint x: 539, startPoint y: 195, endPoint x: 458, endPoint y: 199, distance: 81.4
click at [458, 199] on input "[PERSON_NAME][EMAIL_ADDRESS][DOMAIN_NAME]" at bounding box center [736, 198] width 802 height 33
type input "litvinova"
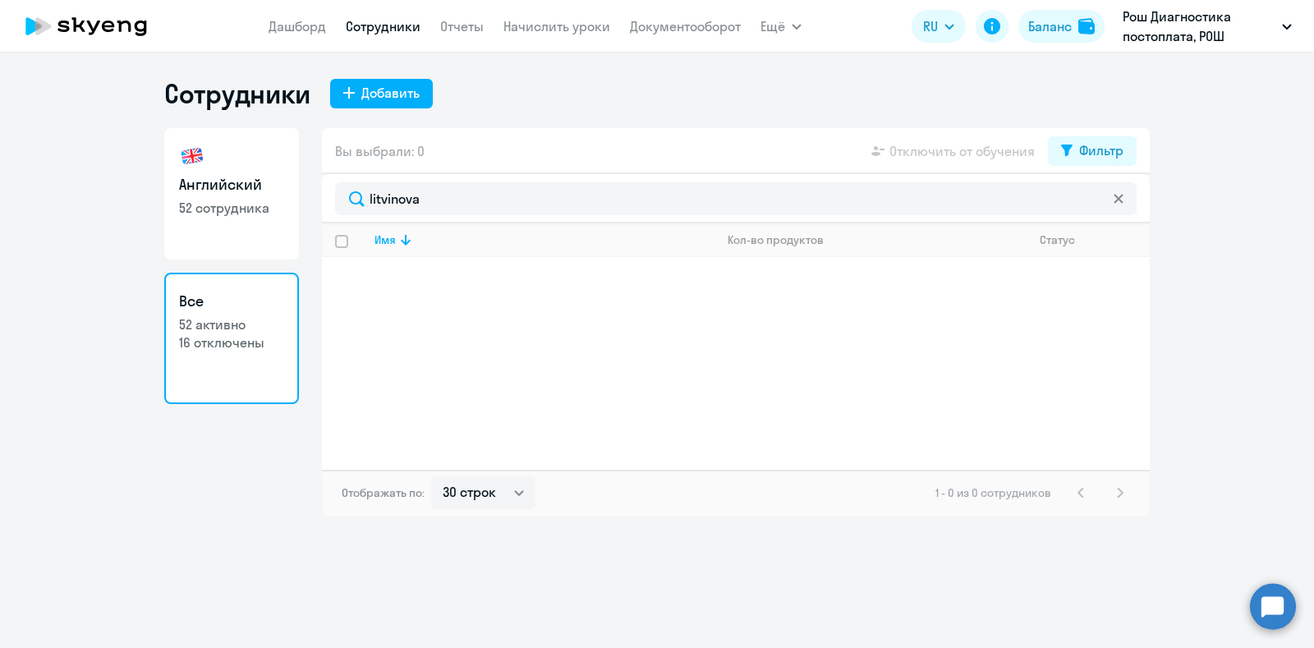
click at [734, 295] on div "Имя Кол-во продуктов Статус" at bounding box center [736, 346] width 828 height 246
click at [306, 24] on link "Дашборд" at bounding box center [297, 26] width 57 height 16
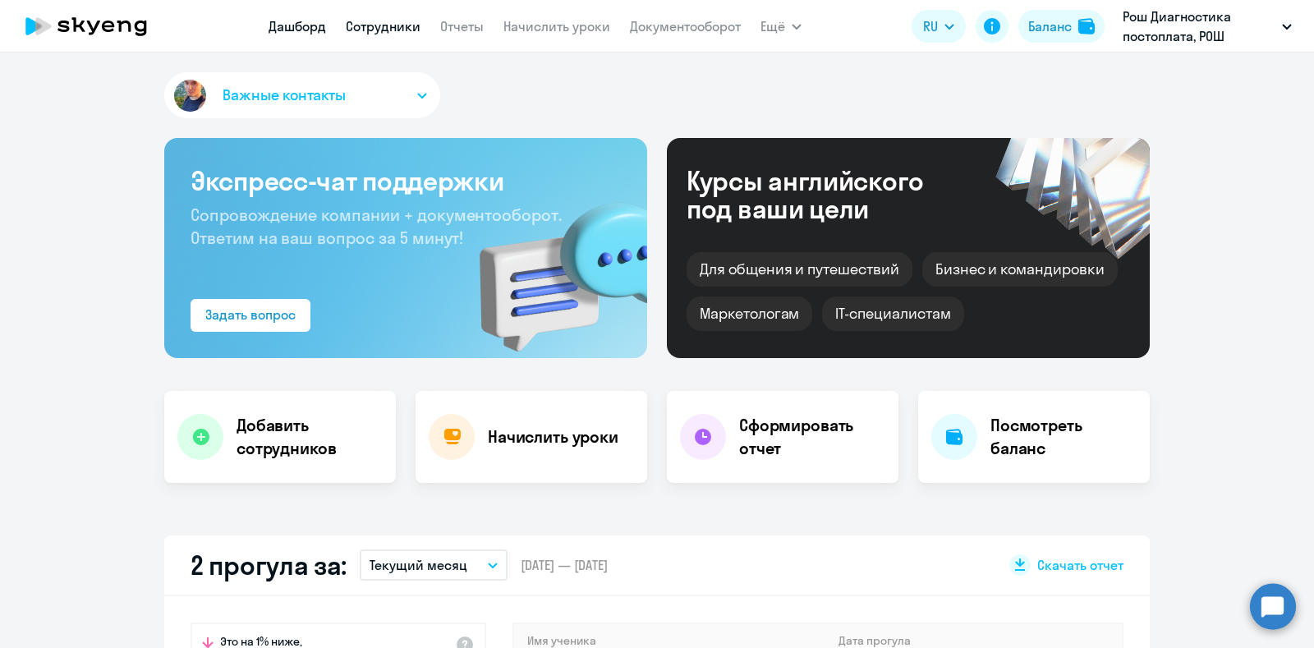
select select "30"
click at [398, 32] on link "Сотрудники" at bounding box center [383, 26] width 75 height 16
select select "30"
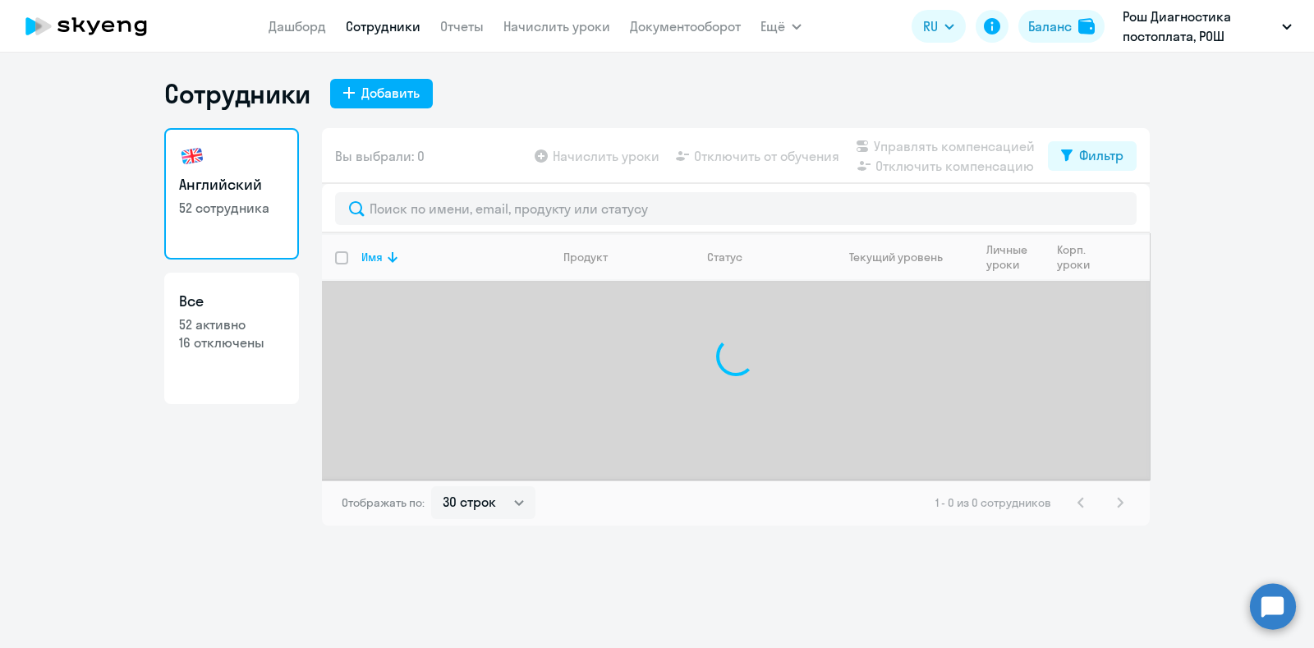
click at [327, 27] on nav "[PERSON_NAME] Отчеты Начислить уроки Документооборот" at bounding box center [505, 26] width 472 height 33
click at [315, 27] on link "Дашборд" at bounding box center [297, 26] width 57 height 16
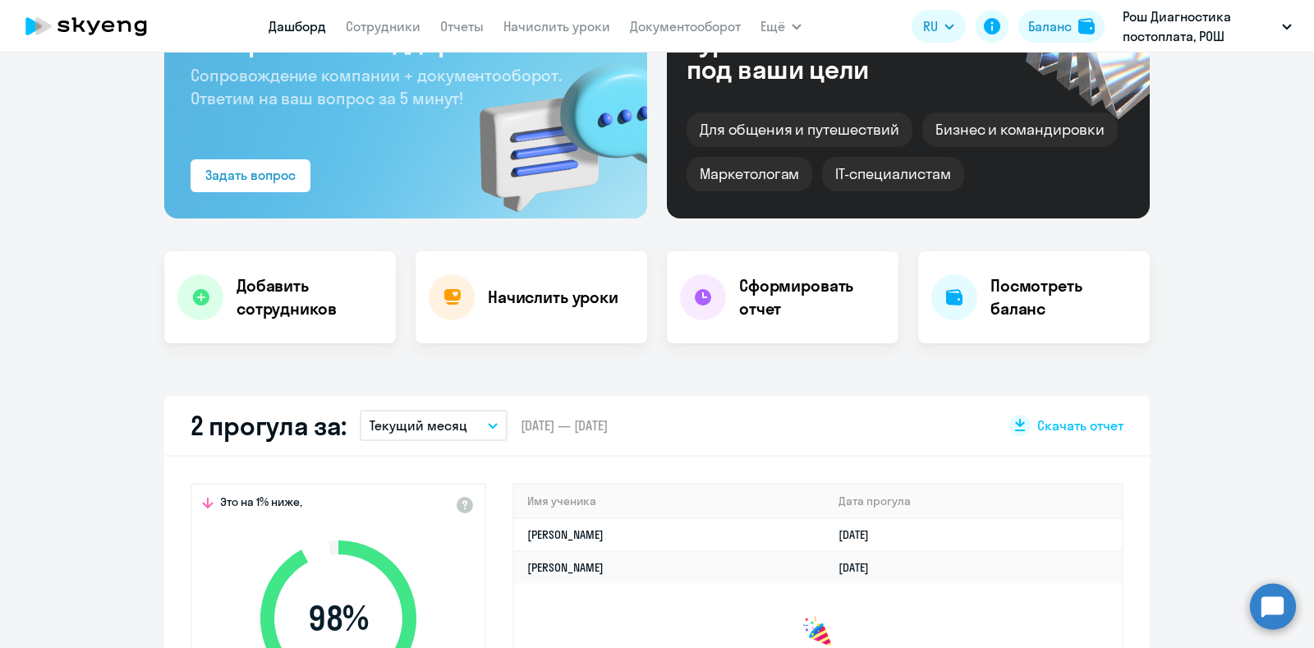
scroll to position [205, 0]
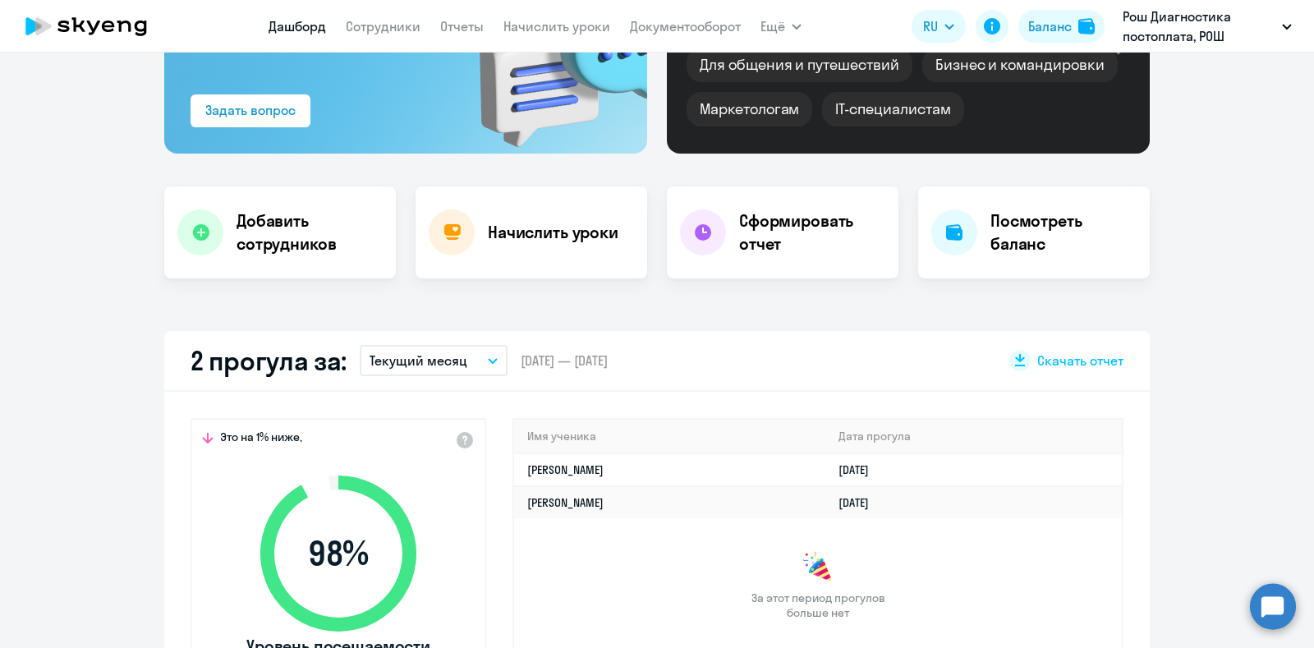
select select "30"
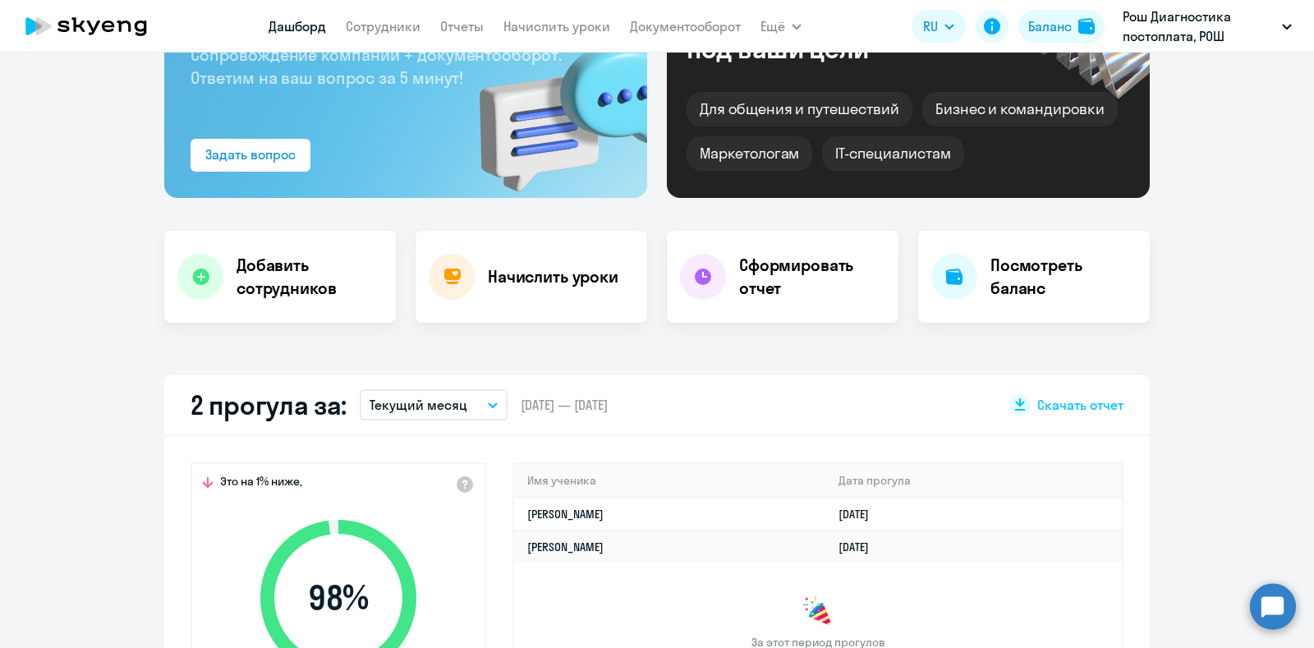
scroll to position [308, 0]
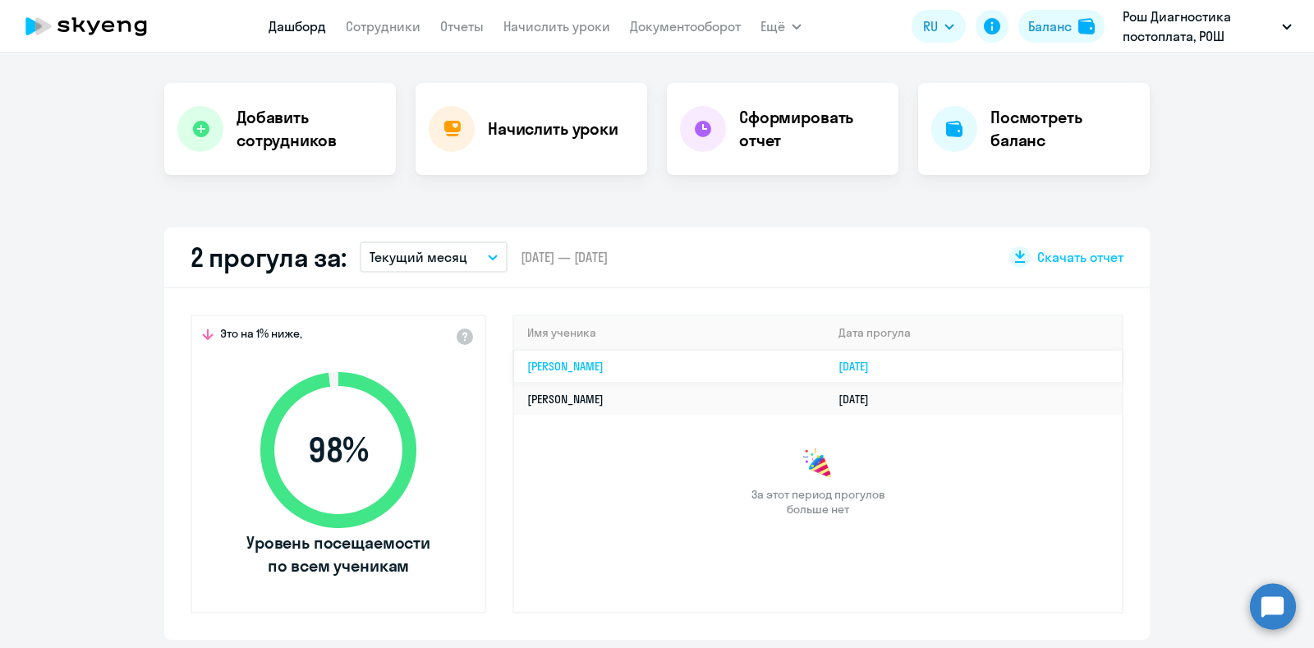
click at [591, 366] on link "[PERSON_NAME]" at bounding box center [565, 366] width 76 height 15
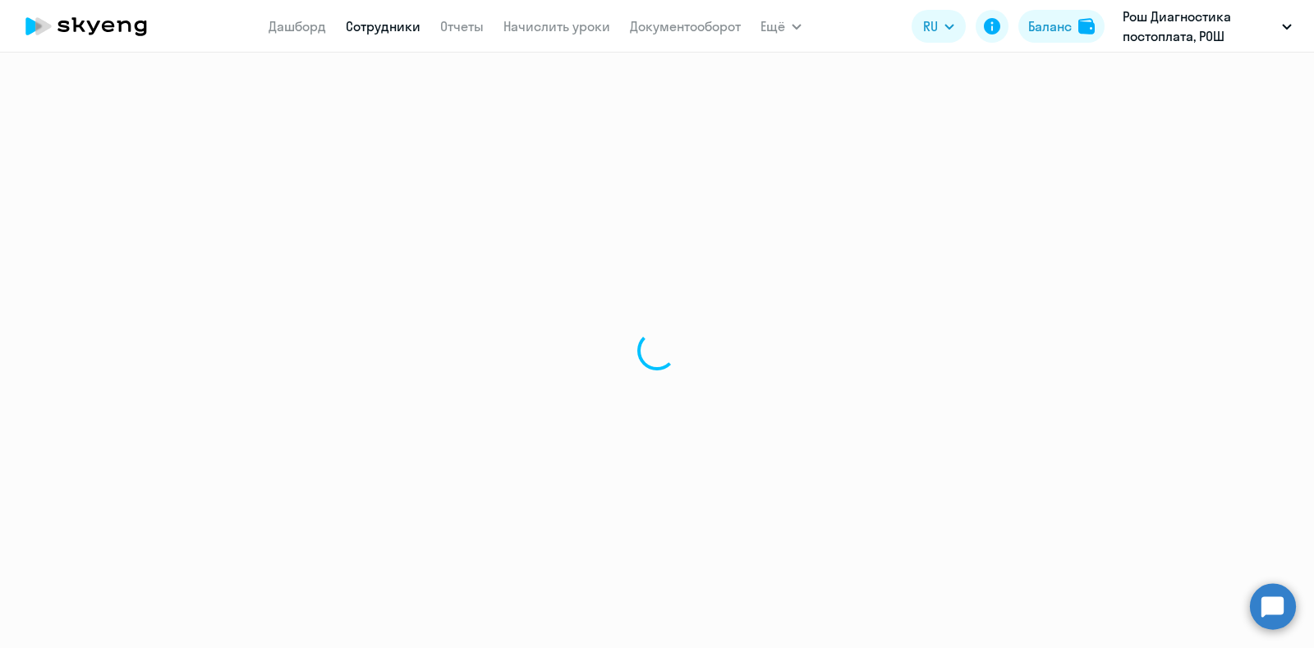
select select "english"
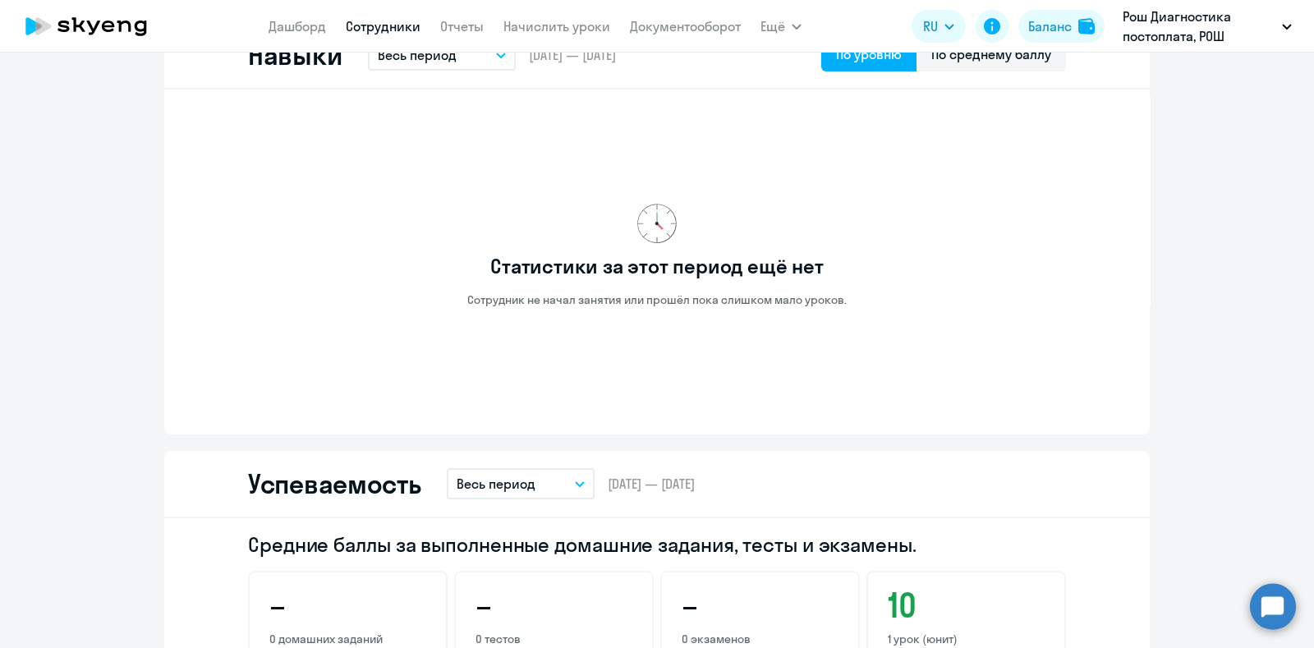
scroll to position [821, 0]
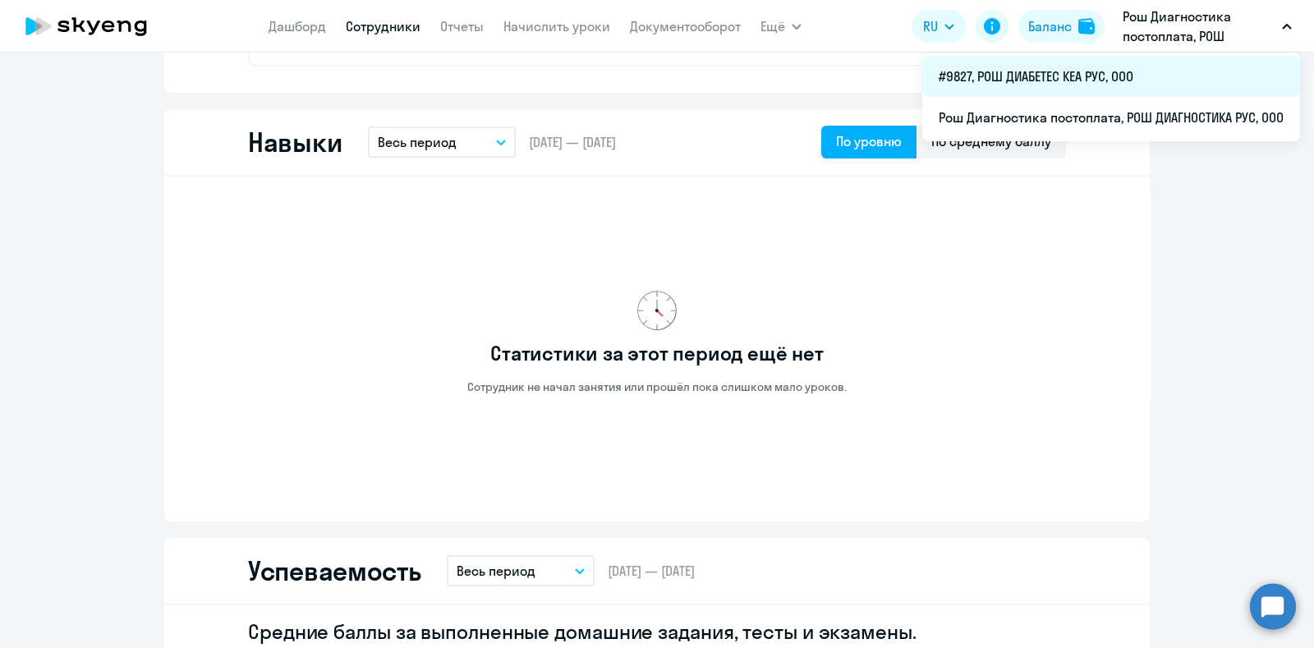
click at [1139, 71] on li "#9827, РОШ ДИАБЕТЕС КЕА РУС, ООО" at bounding box center [1111, 76] width 378 height 41
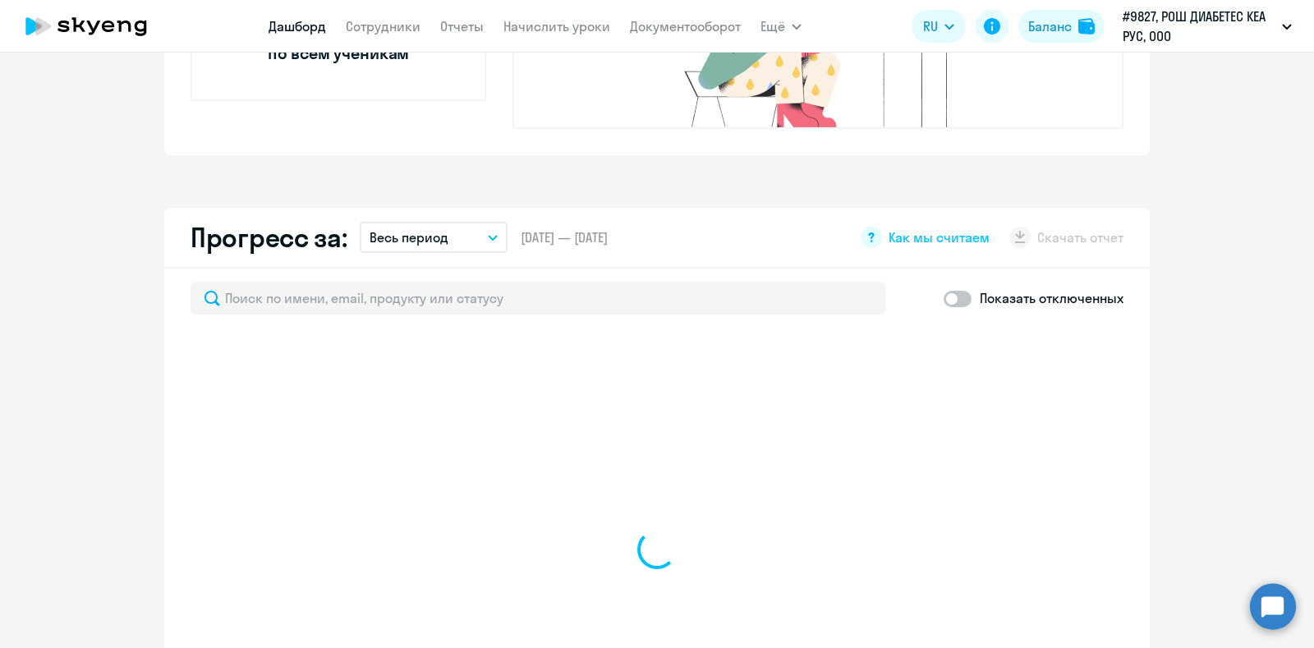
scroll to position [970, 0]
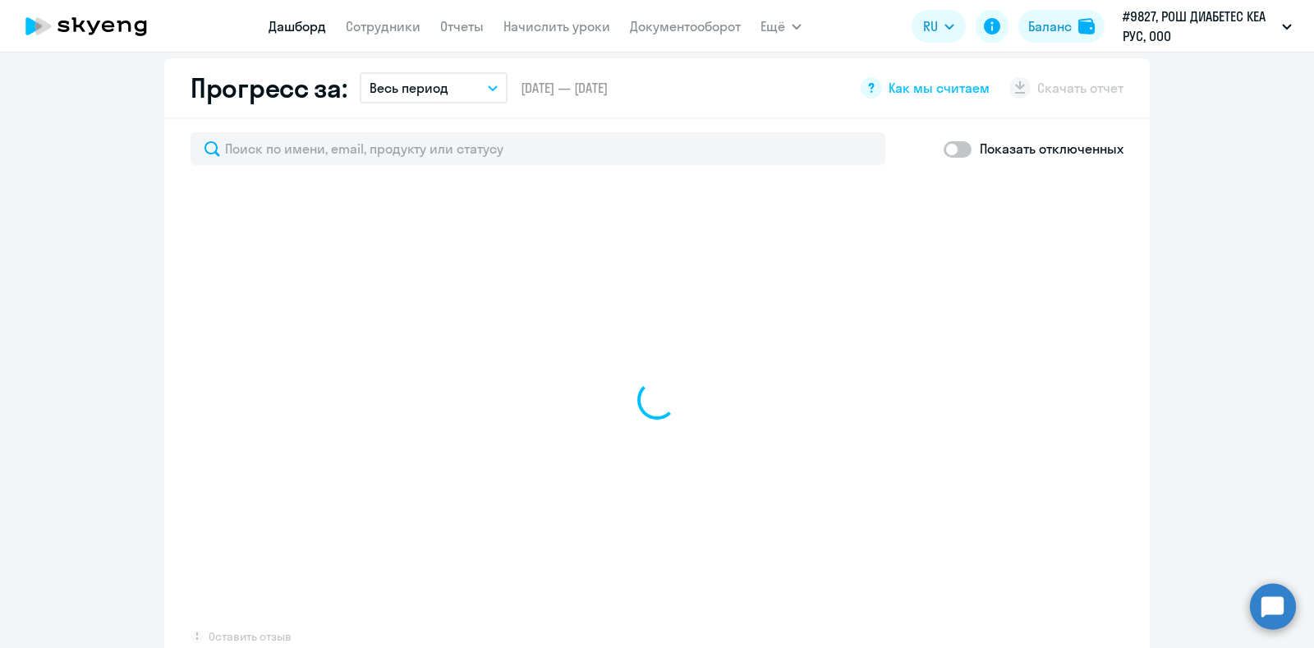
select select "30"
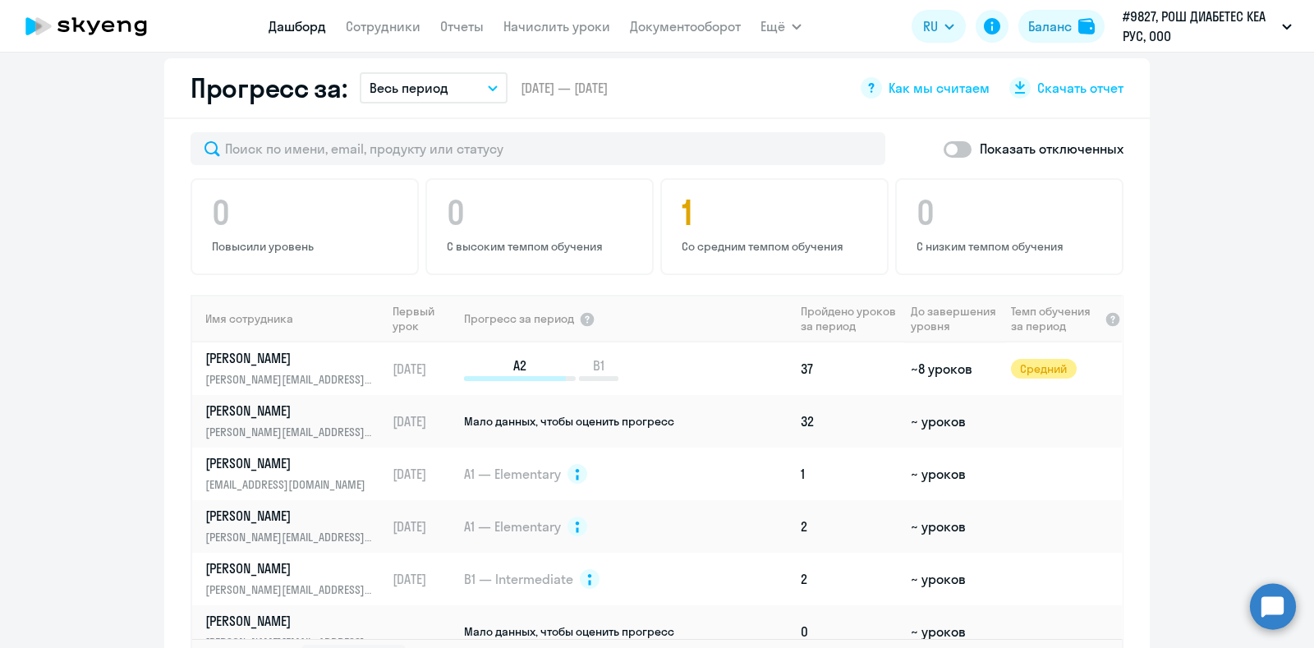
click at [949, 141] on span at bounding box center [958, 149] width 28 height 16
click at [944, 149] on input "checkbox" at bounding box center [943, 149] width 1 height 1
checkbox input "true"
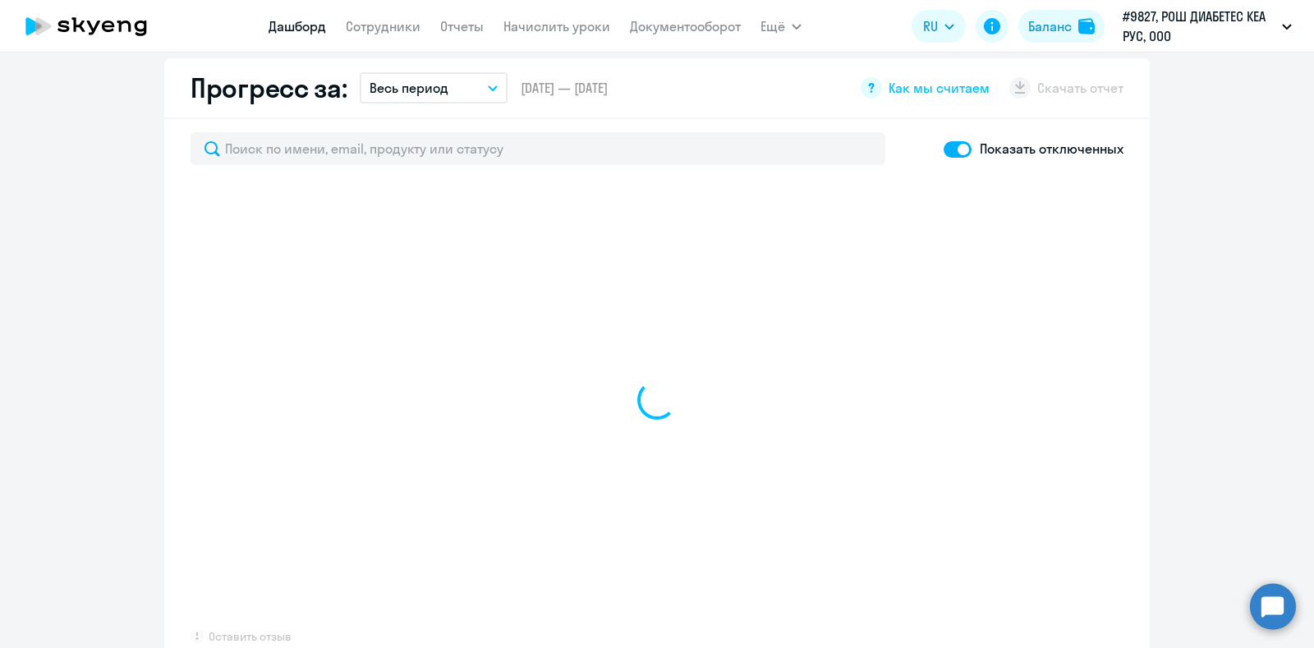
select select "30"
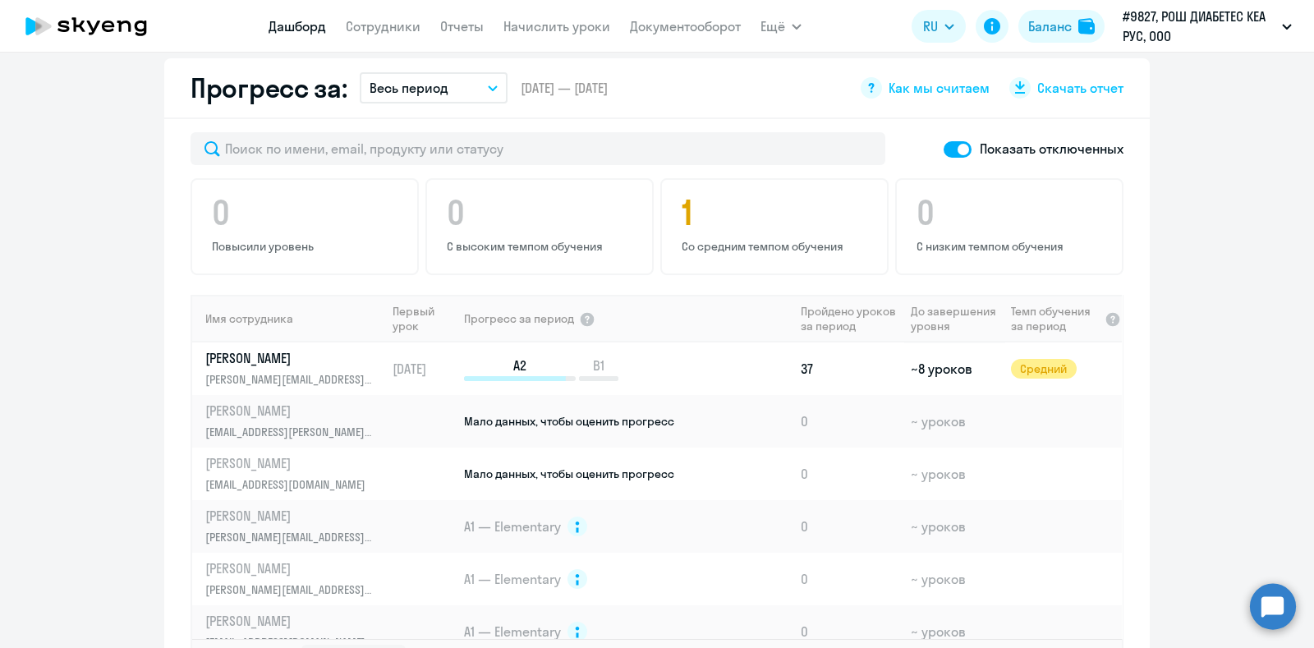
click at [954, 141] on span at bounding box center [958, 149] width 28 height 16
click at [944, 149] on input "checkbox" at bounding box center [943, 149] width 1 height 1
checkbox input "false"
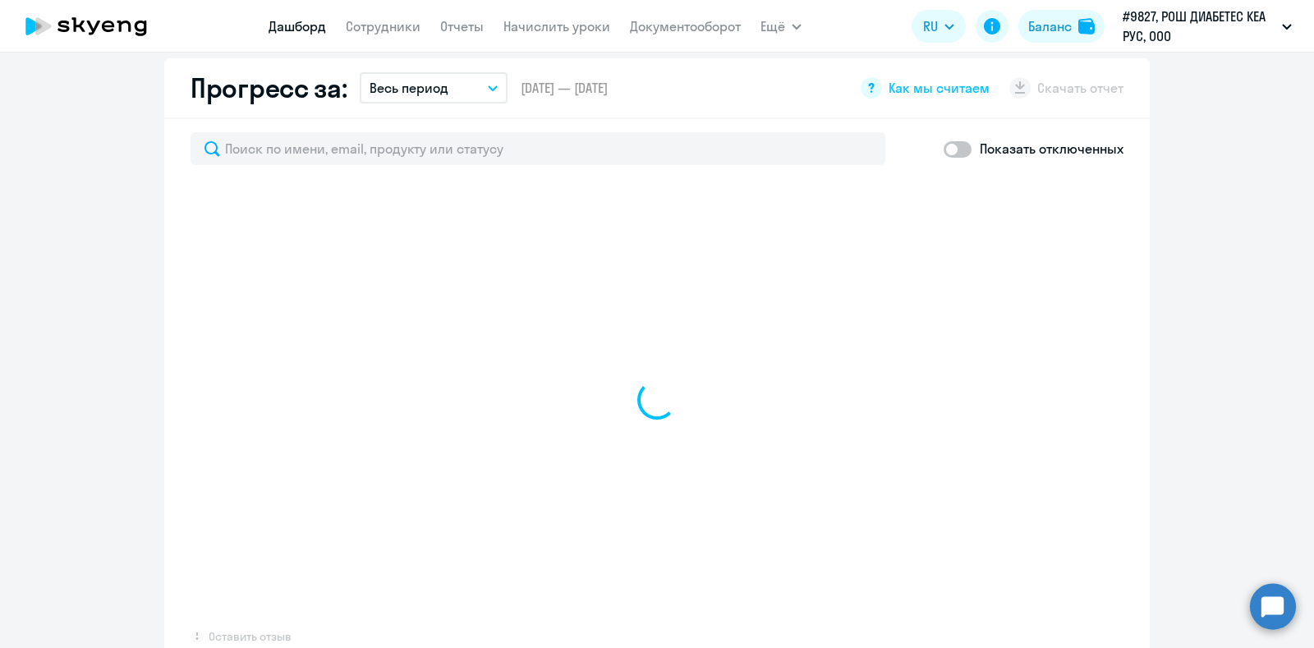
select select "30"
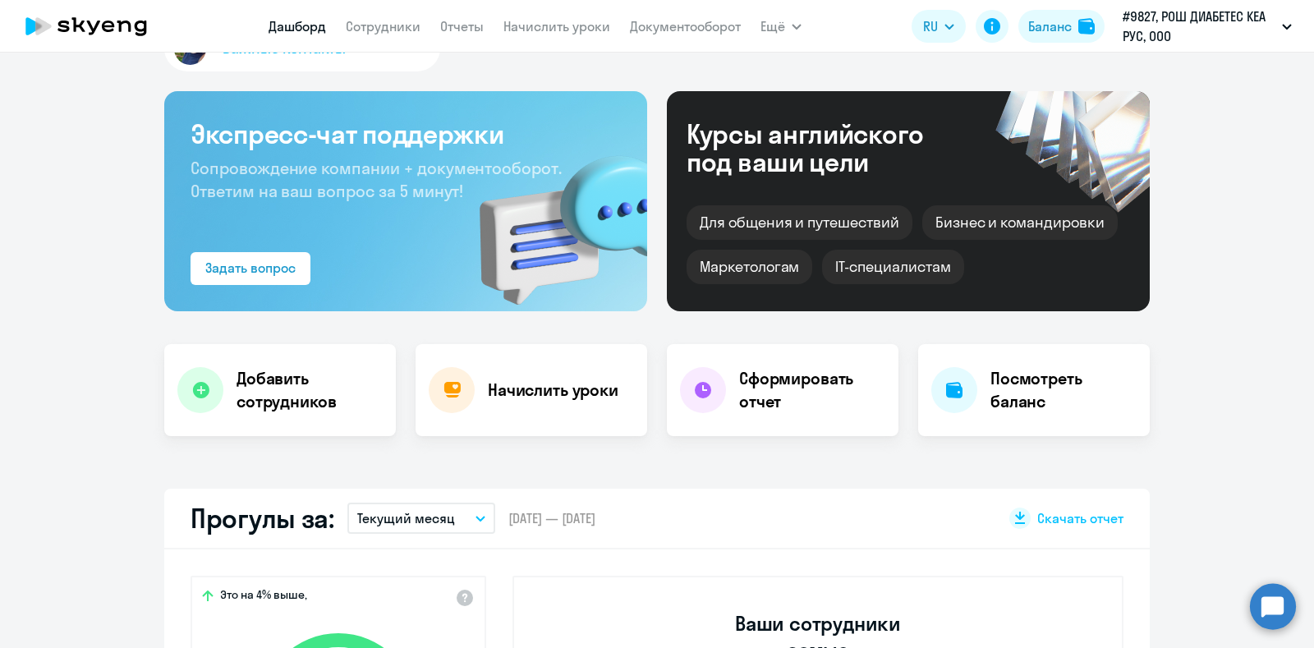
scroll to position [0, 0]
